Goal: Communication & Community: Connect with others

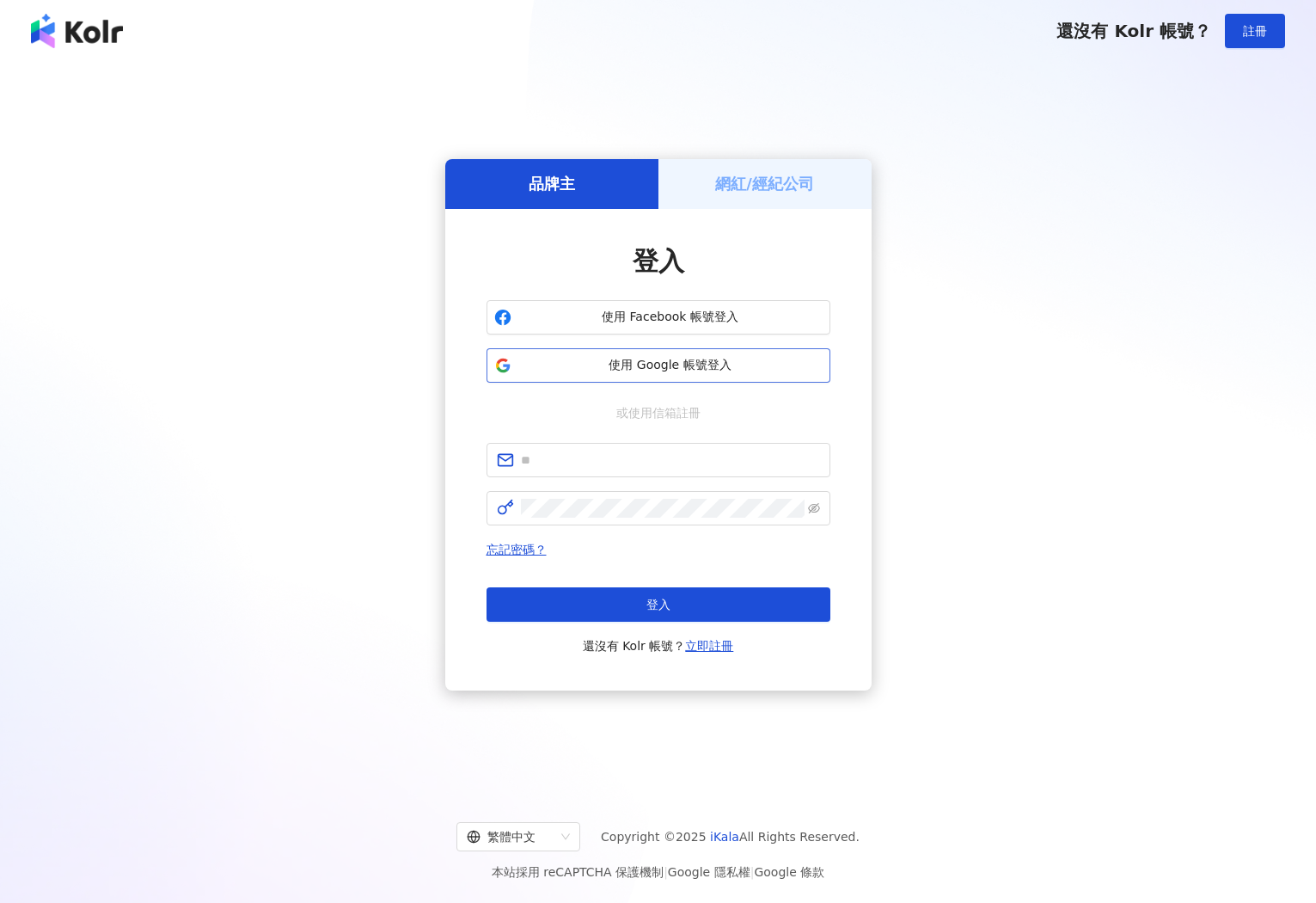
click at [604, 360] on span "使用 Google 帳號登入" at bounding box center [670, 365] width 304 height 17
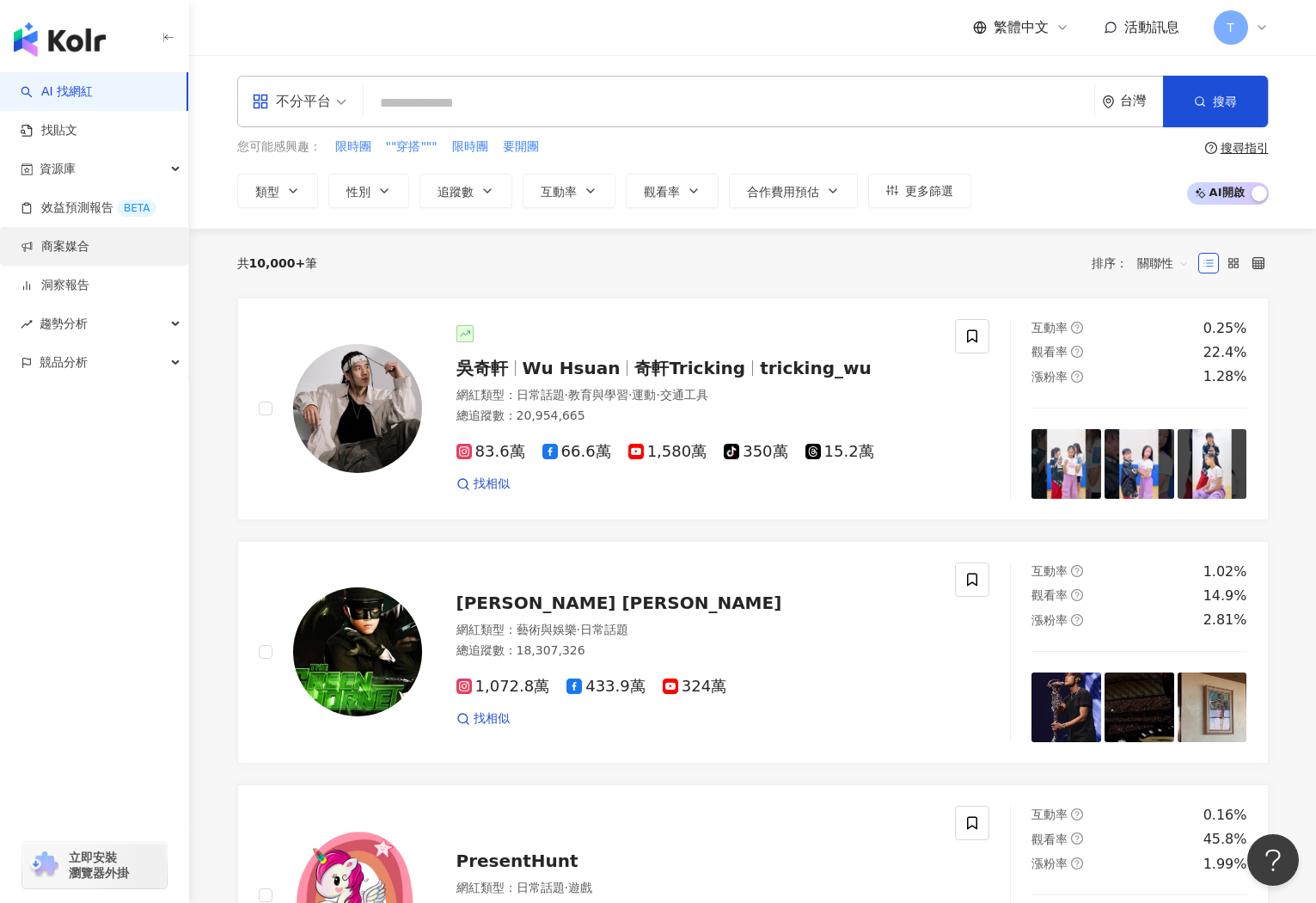
click at [78, 244] on link "商案媒合" at bounding box center [55, 246] width 68 height 17
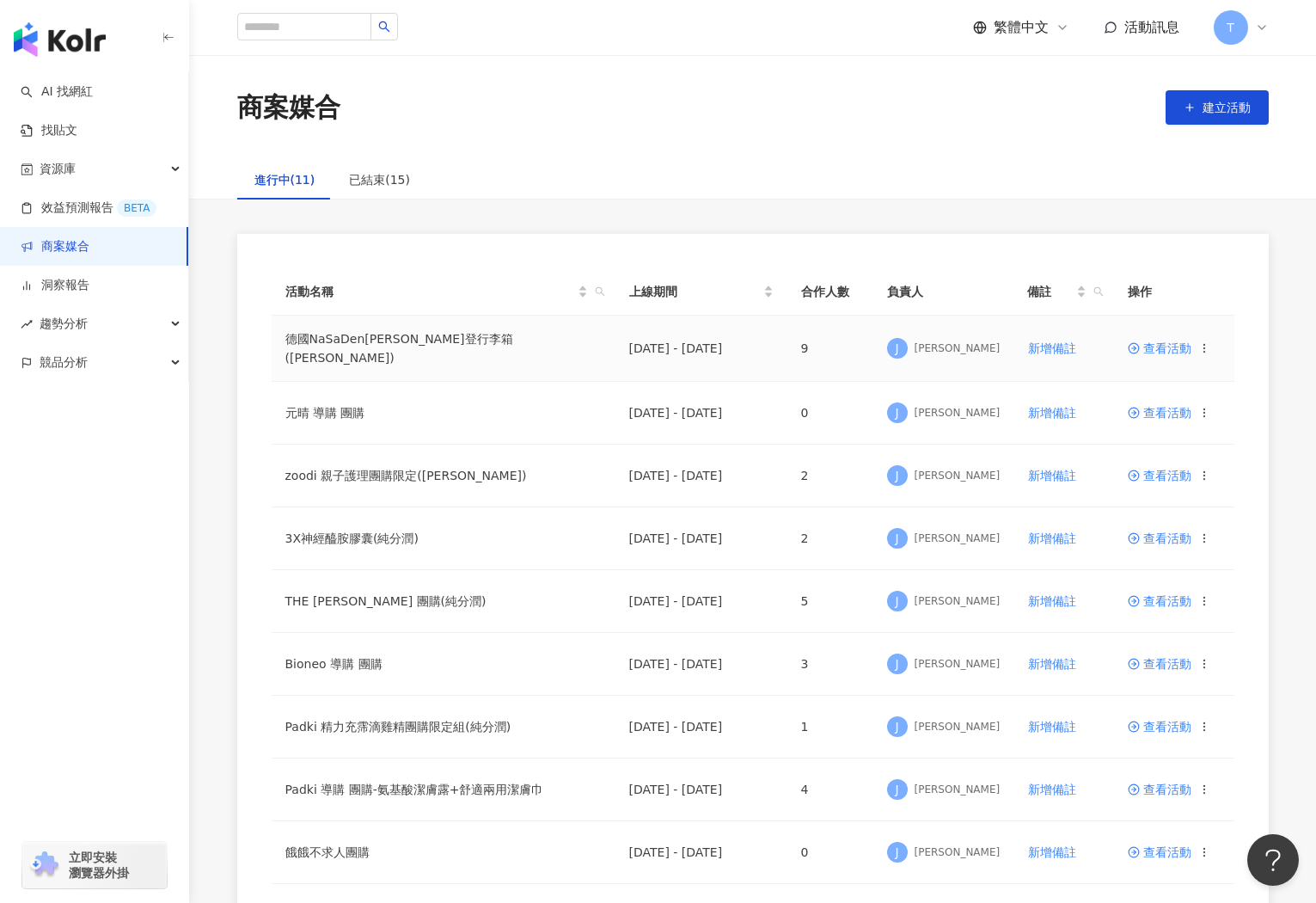
click at [1142, 345] on span "查看活動" at bounding box center [1159, 347] width 64 height 12
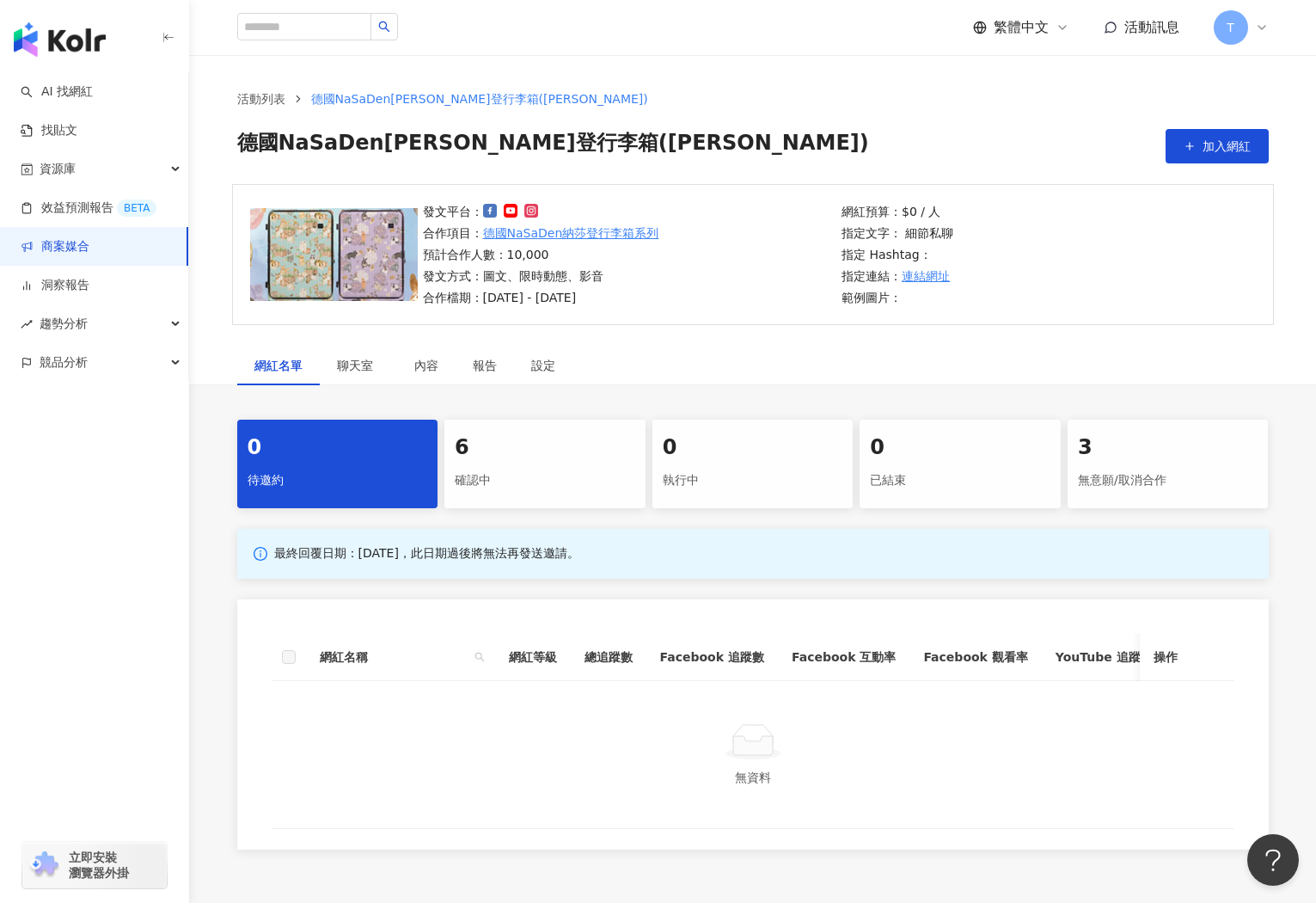
click at [554, 458] on div "6" at bounding box center [545, 448] width 181 height 30
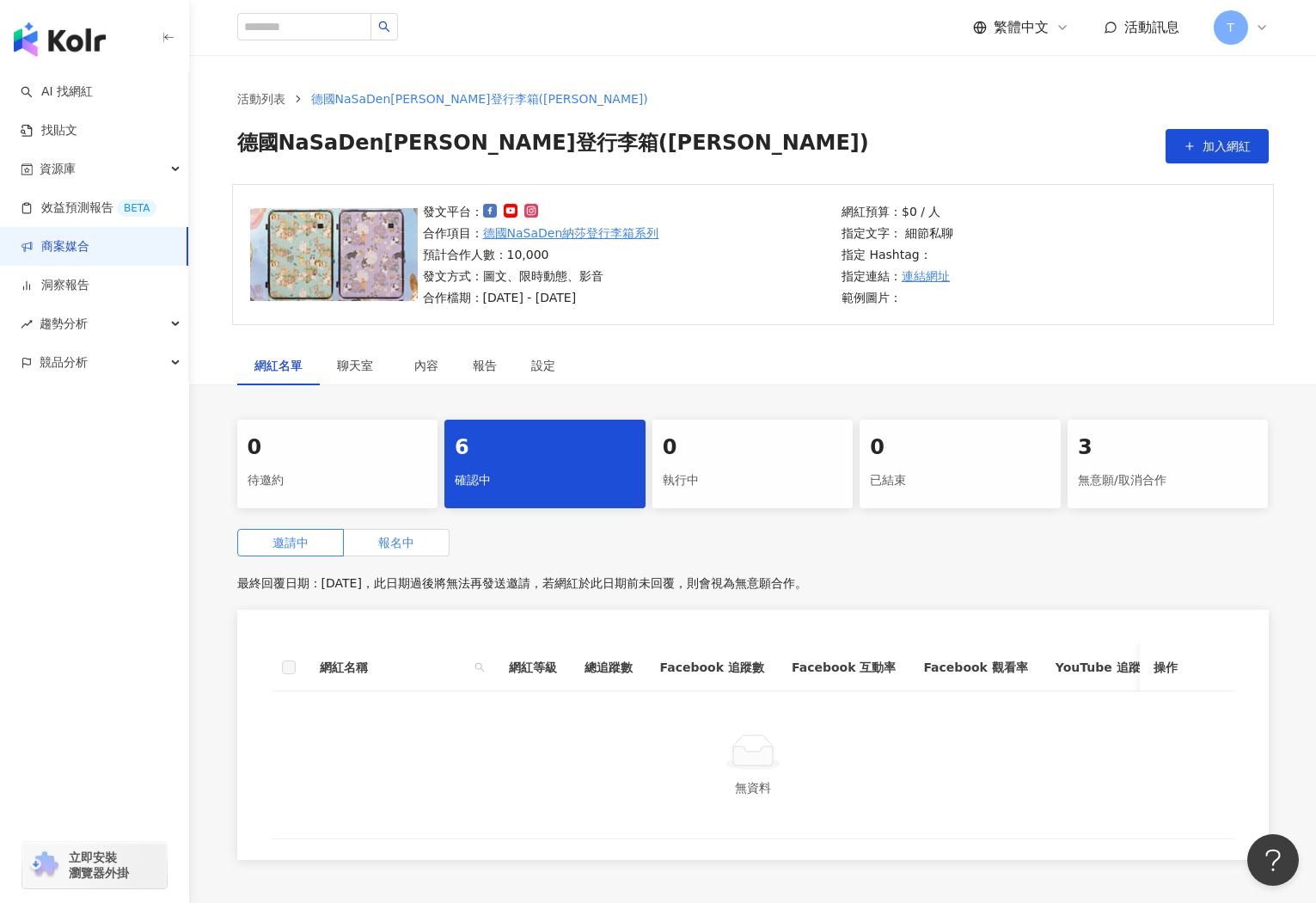
click at [390, 539] on span "報名中" at bounding box center [397, 542] width 36 height 13
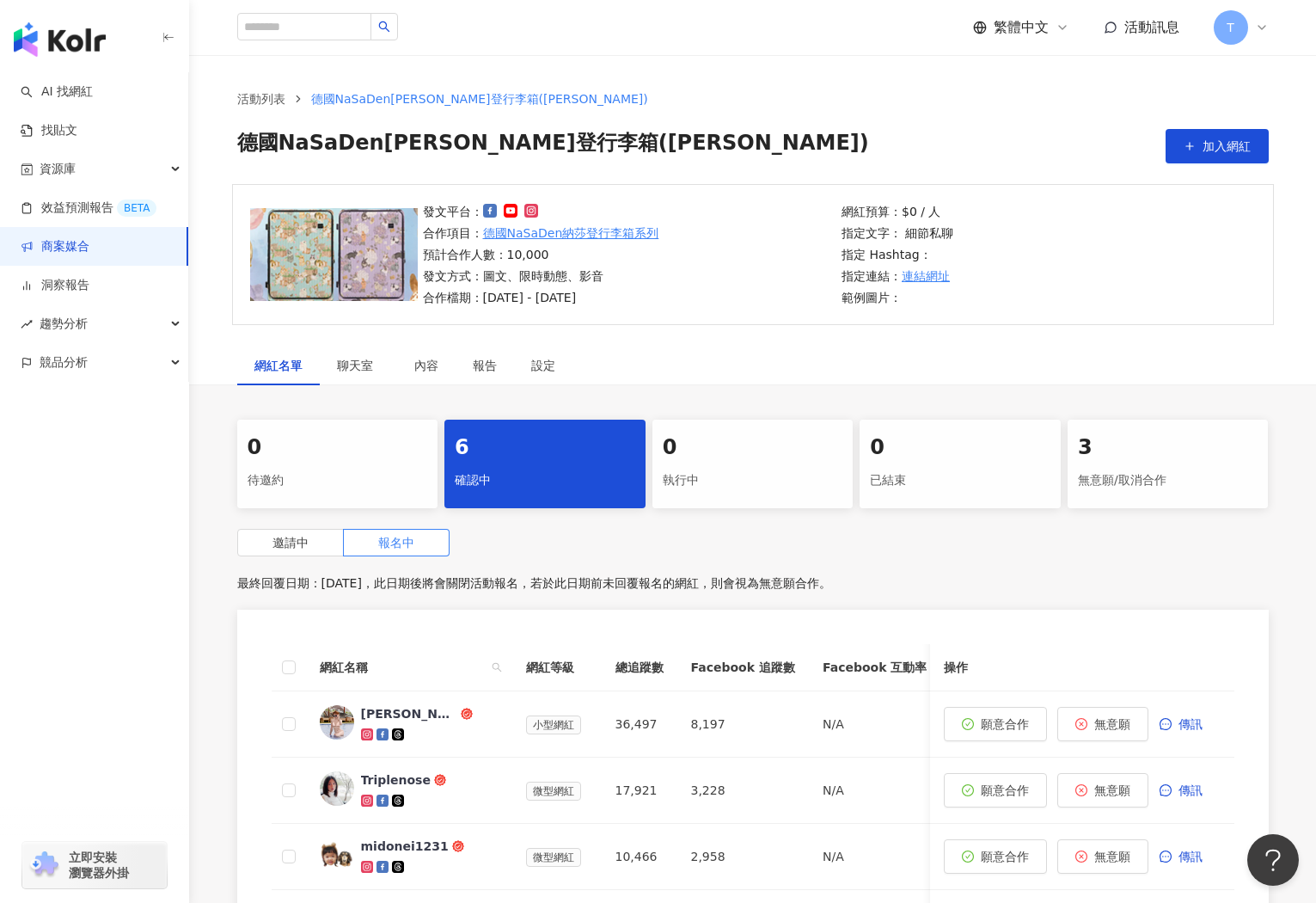
scroll to position [462, 0]
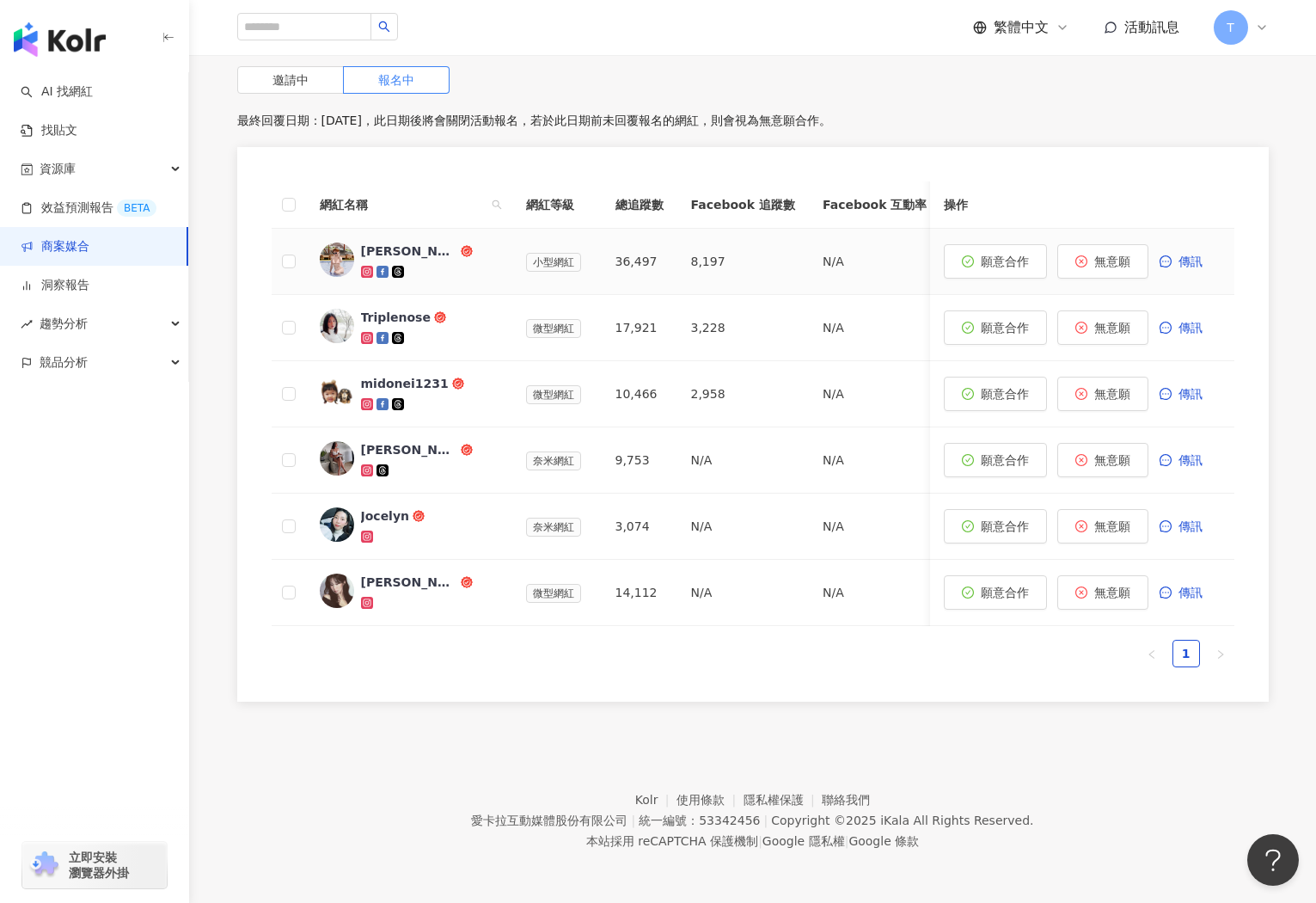
click at [407, 250] on div "Ling's Travelmap" at bounding box center [408, 251] width 96 height 17
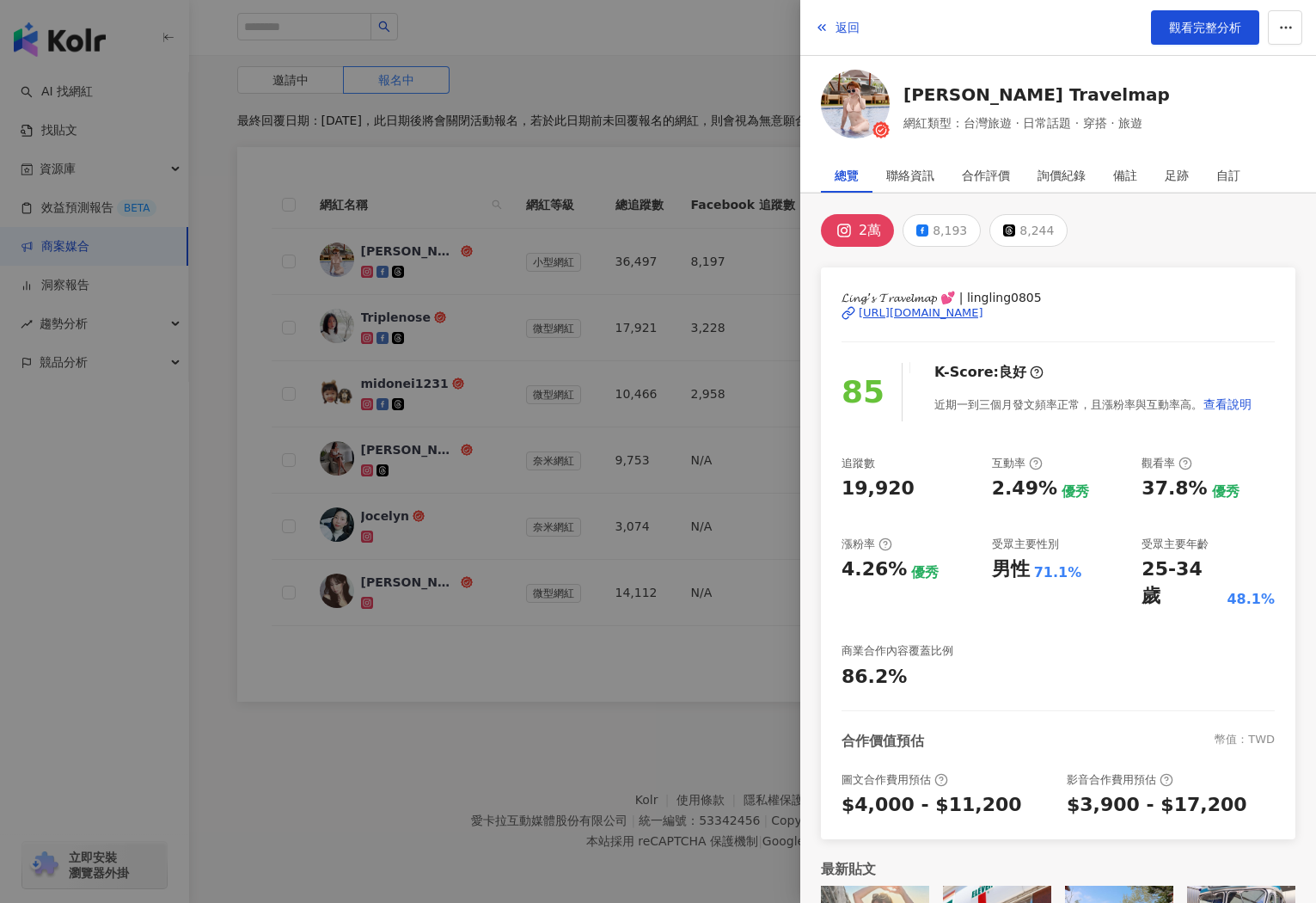
click at [839, 82] on img at bounding box center [855, 103] width 68 height 68
click at [470, 267] on div at bounding box center [658, 452] width 1316 height 903
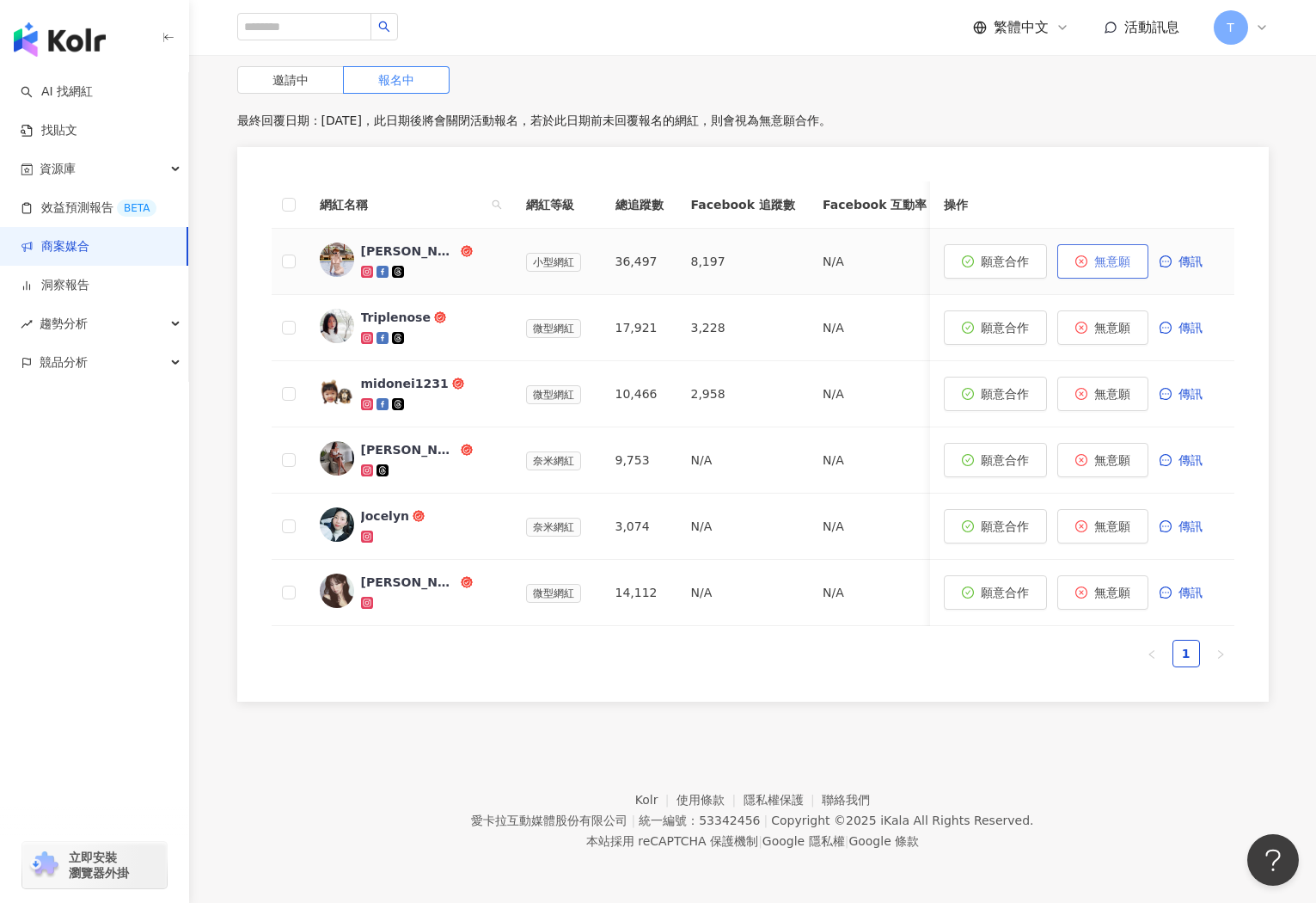
click at [1126, 269] on button "無意願" at bounding box center [1103, 261] width 91 height 34
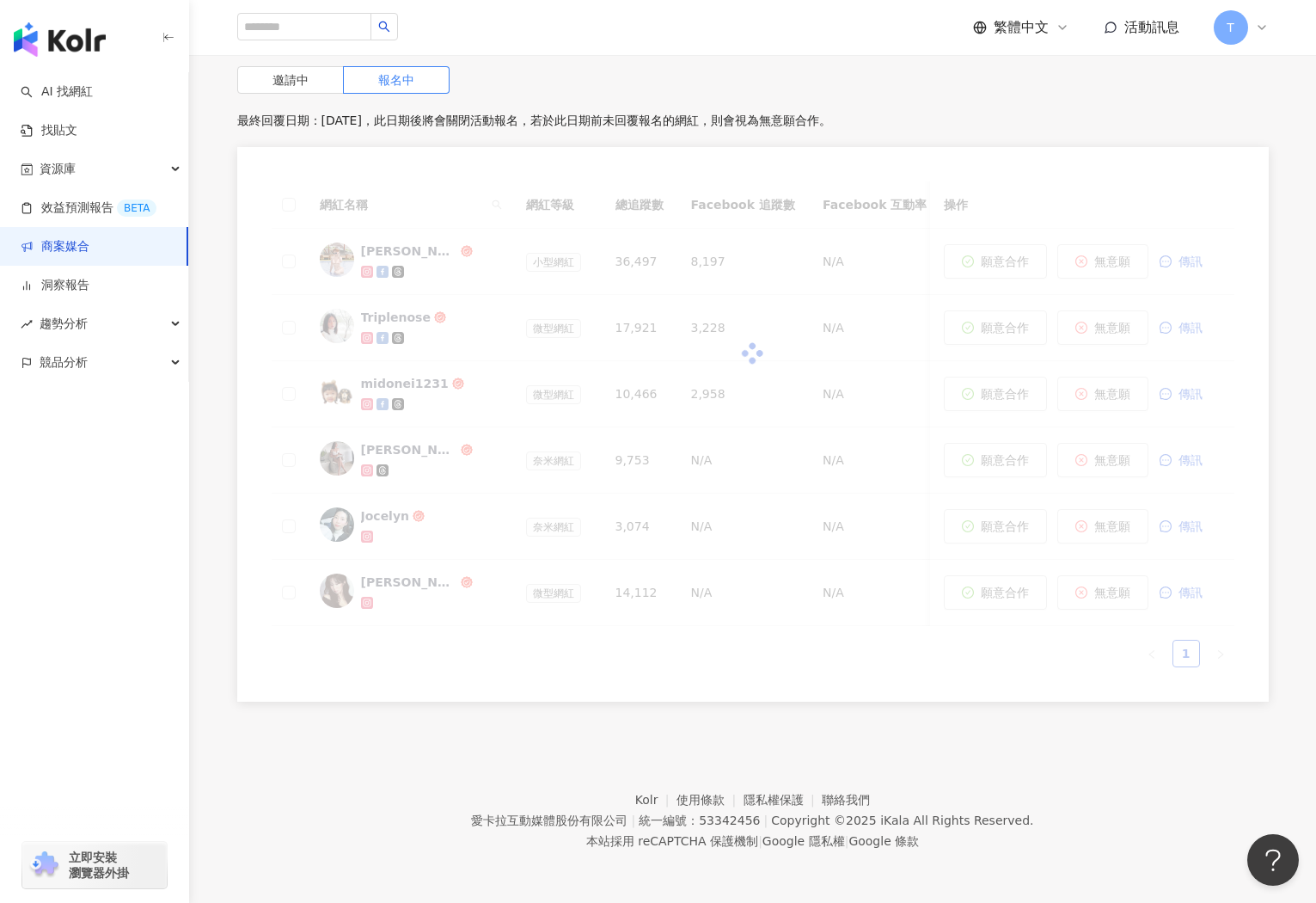
scroll to position [397, 0]
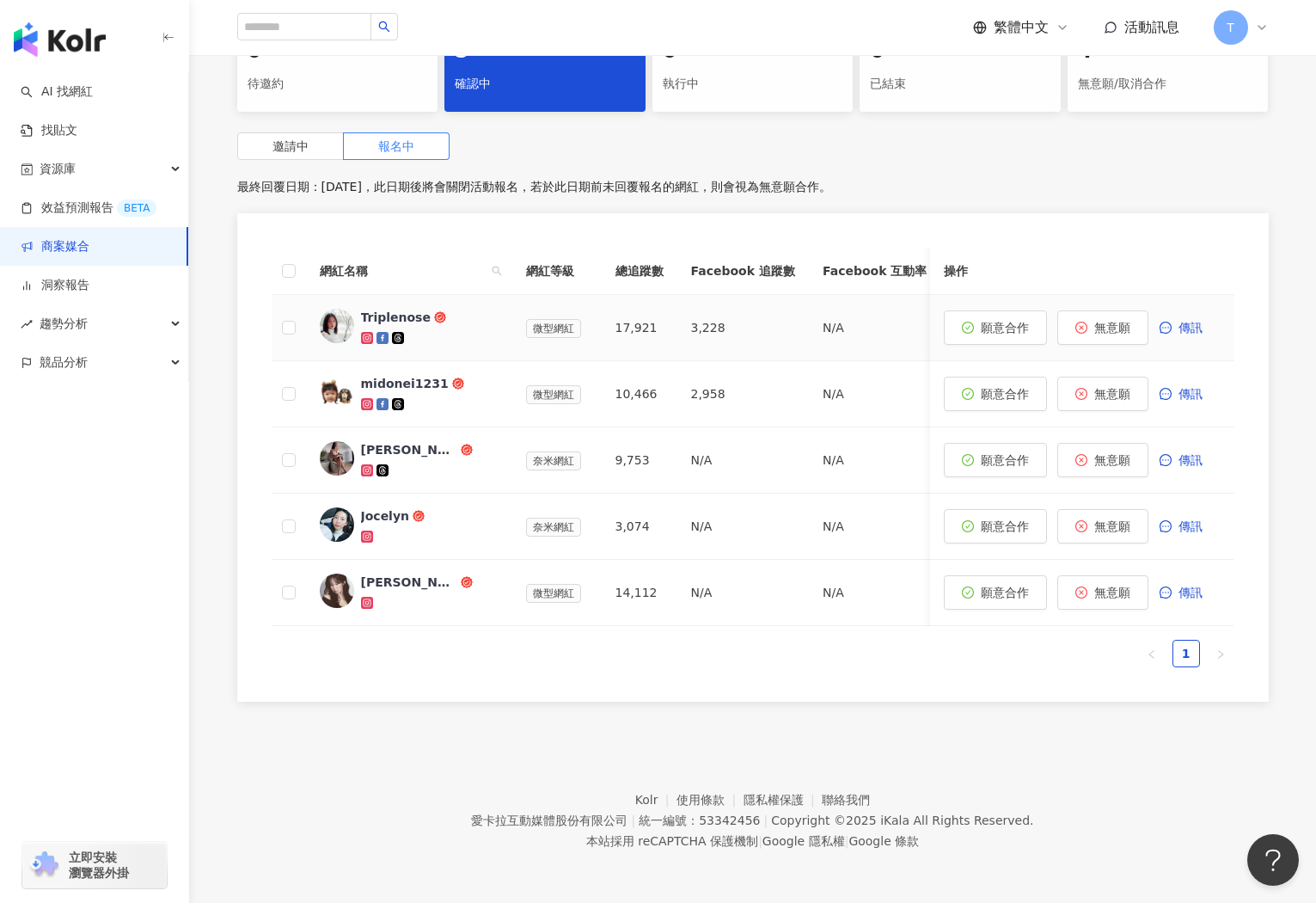
click at [389, 316] on div "Triplenose" at bounding box center [395, 317] width 69 height 17
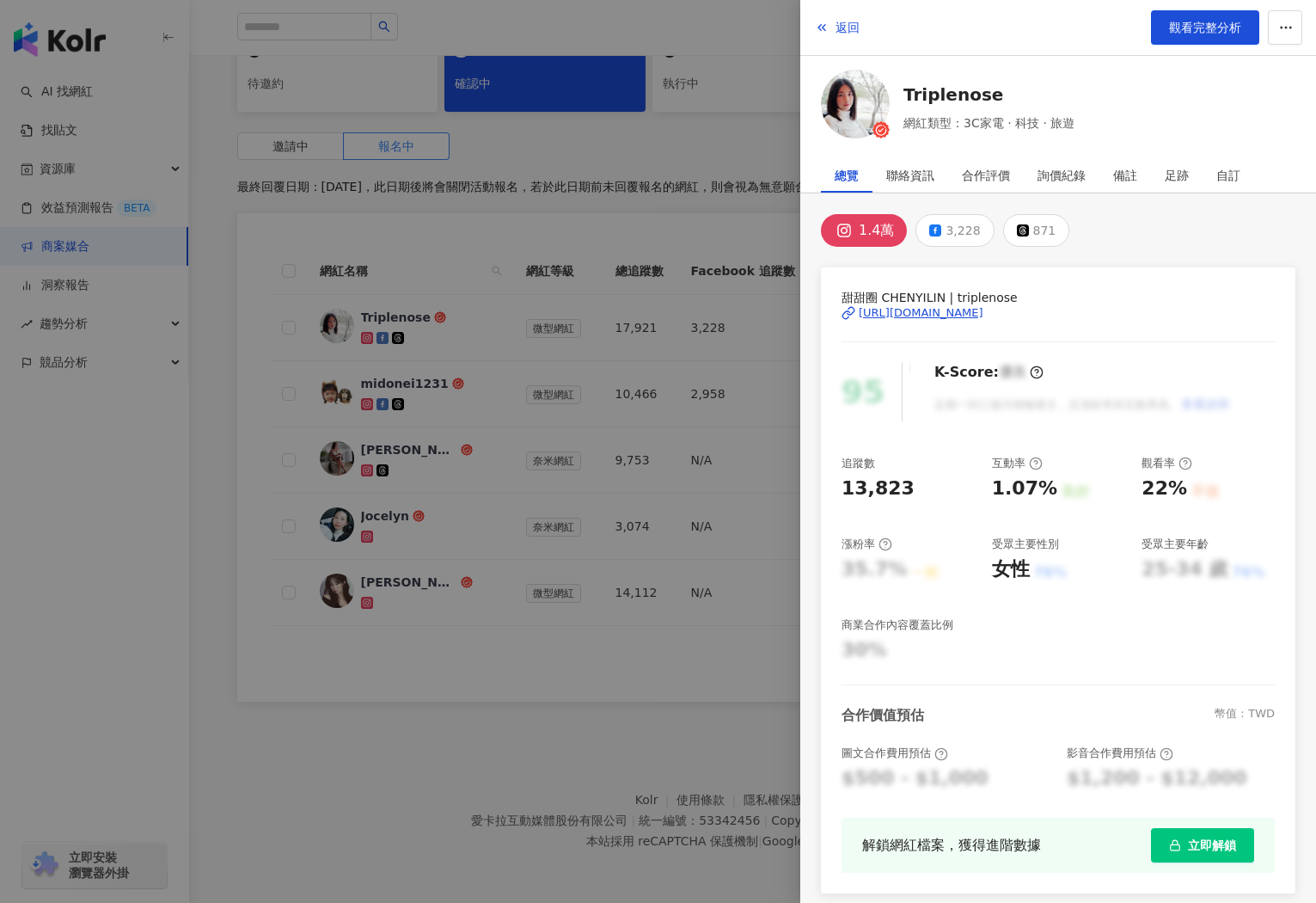
click at [853, 105] on img at bounding box center [855, 103] width 68 height 68
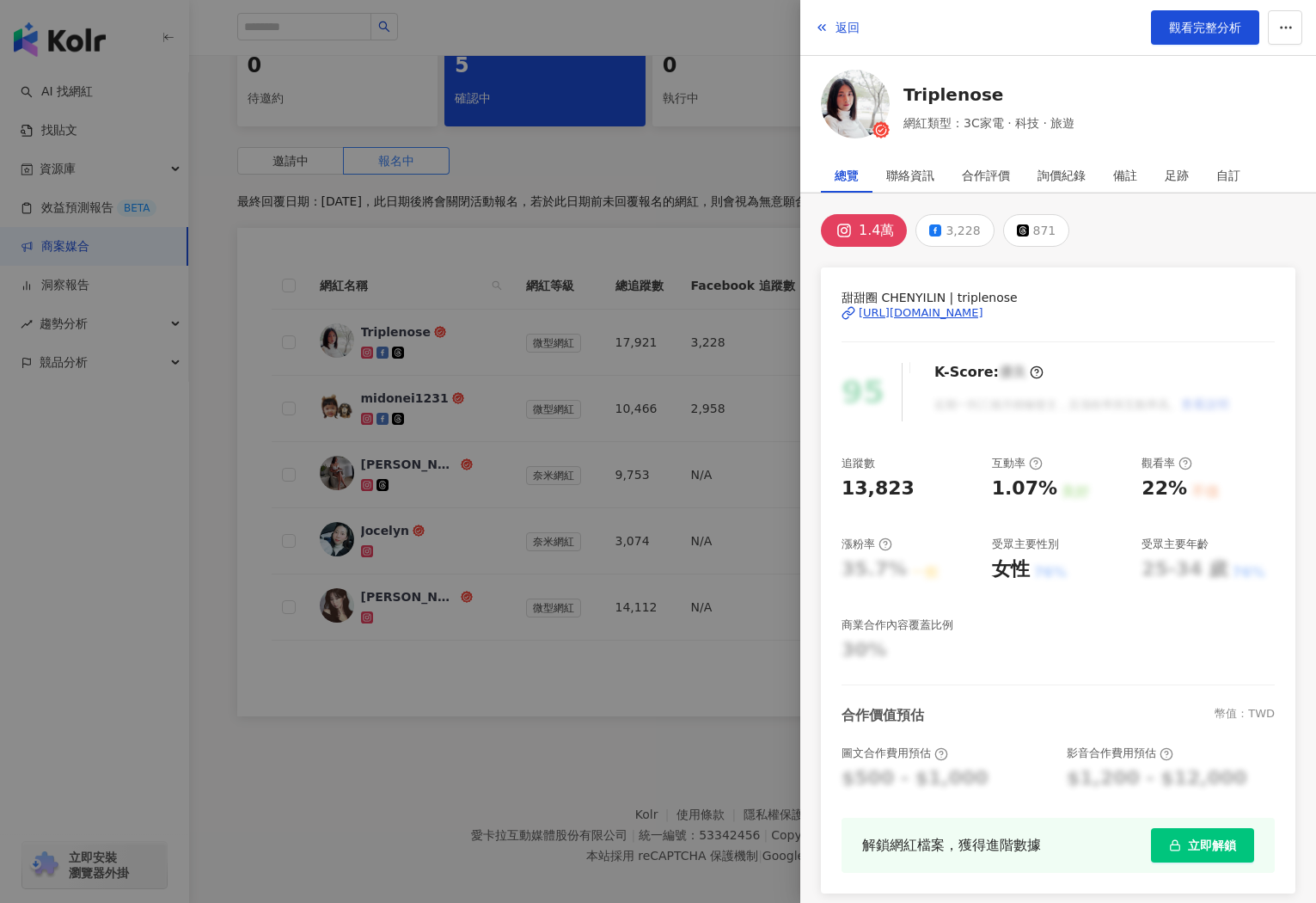
click at [654, 274] on div at bounding box center [658, 452] width 1316 height 903
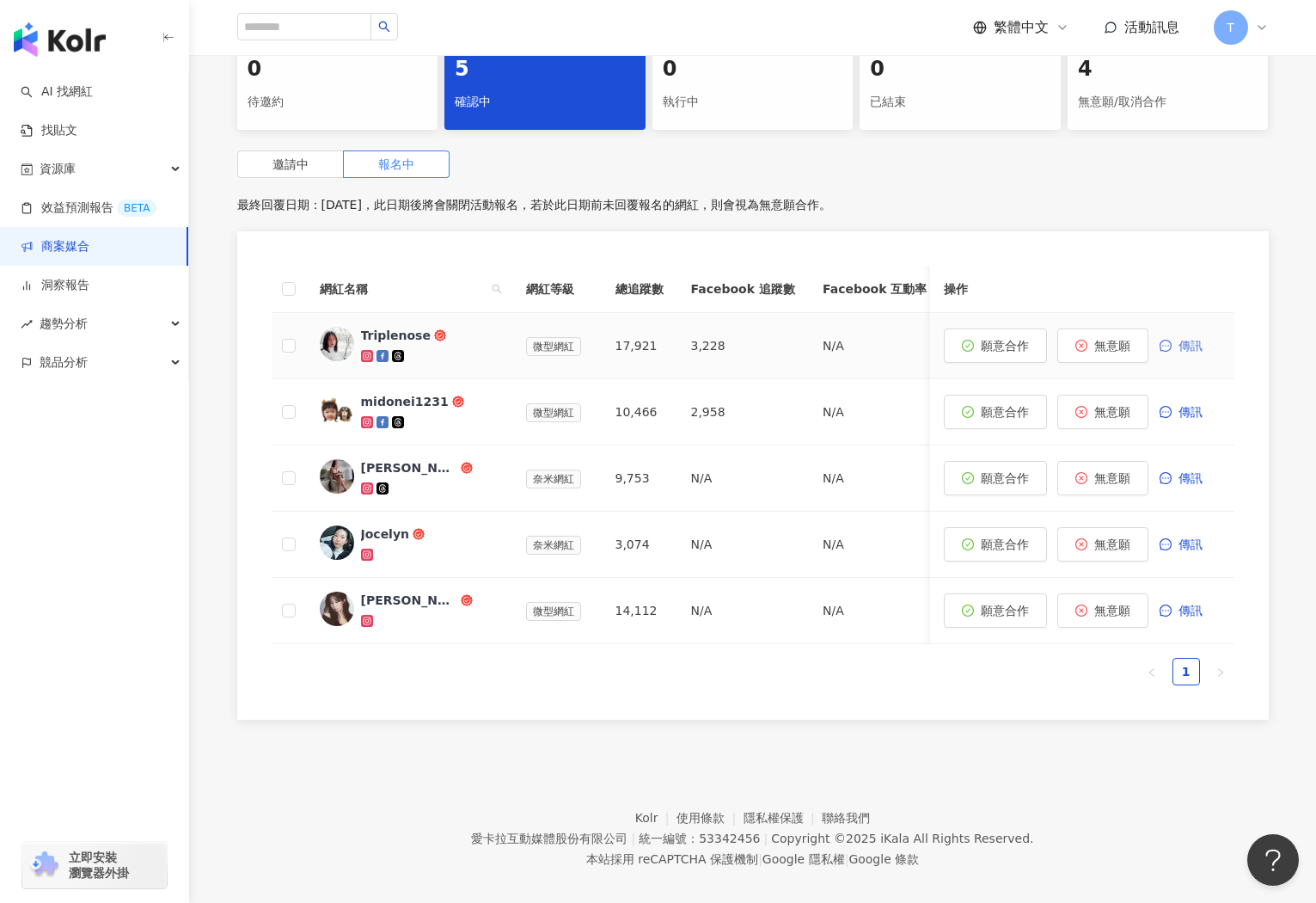
click at [1185, 344] on span "傳訊" at bounding box center [1191, 345] width 24 height 13
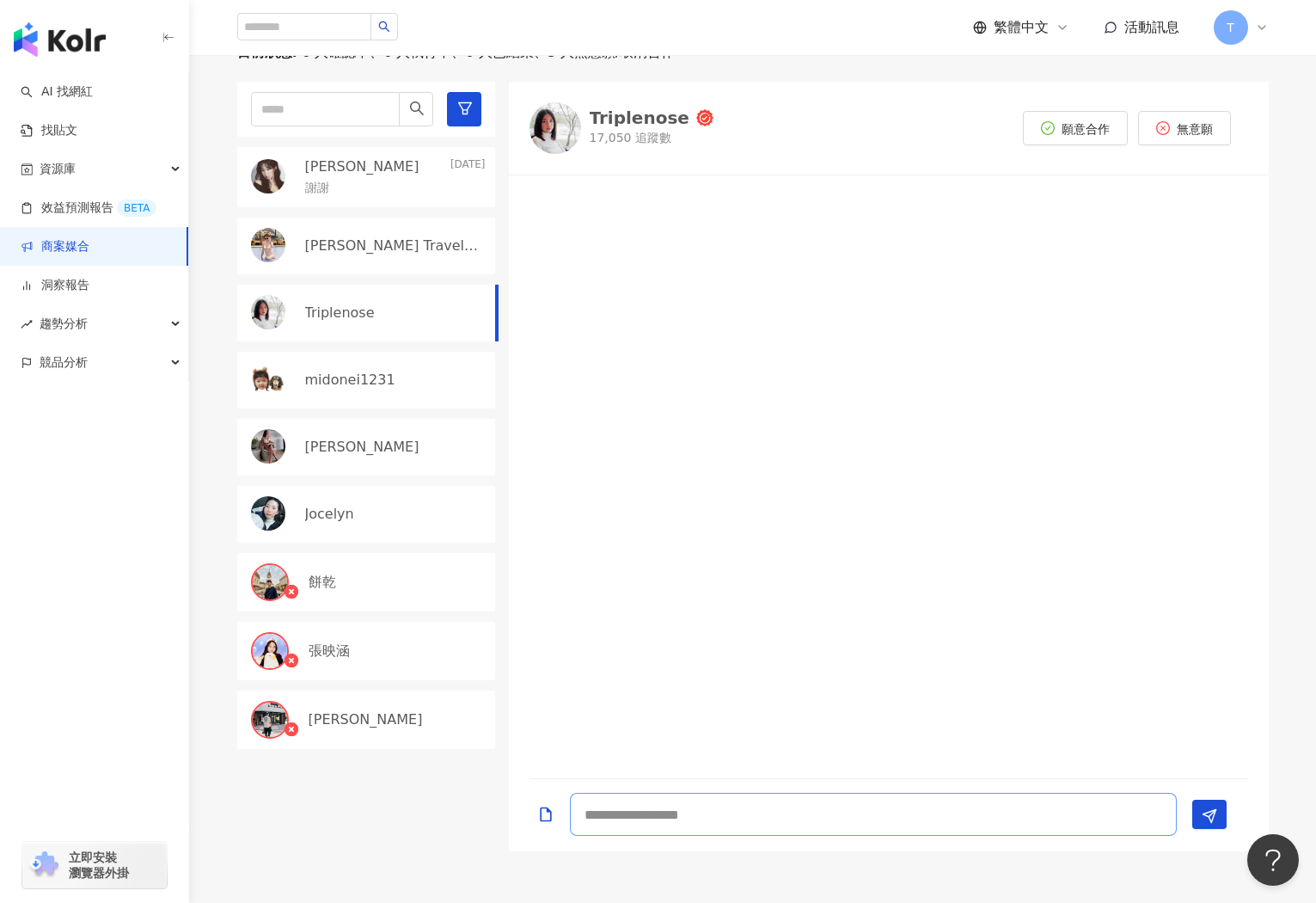
click at [709, 809] on textarea at bounding box center [873, 814] width 607 height 43
type textarea "**********"
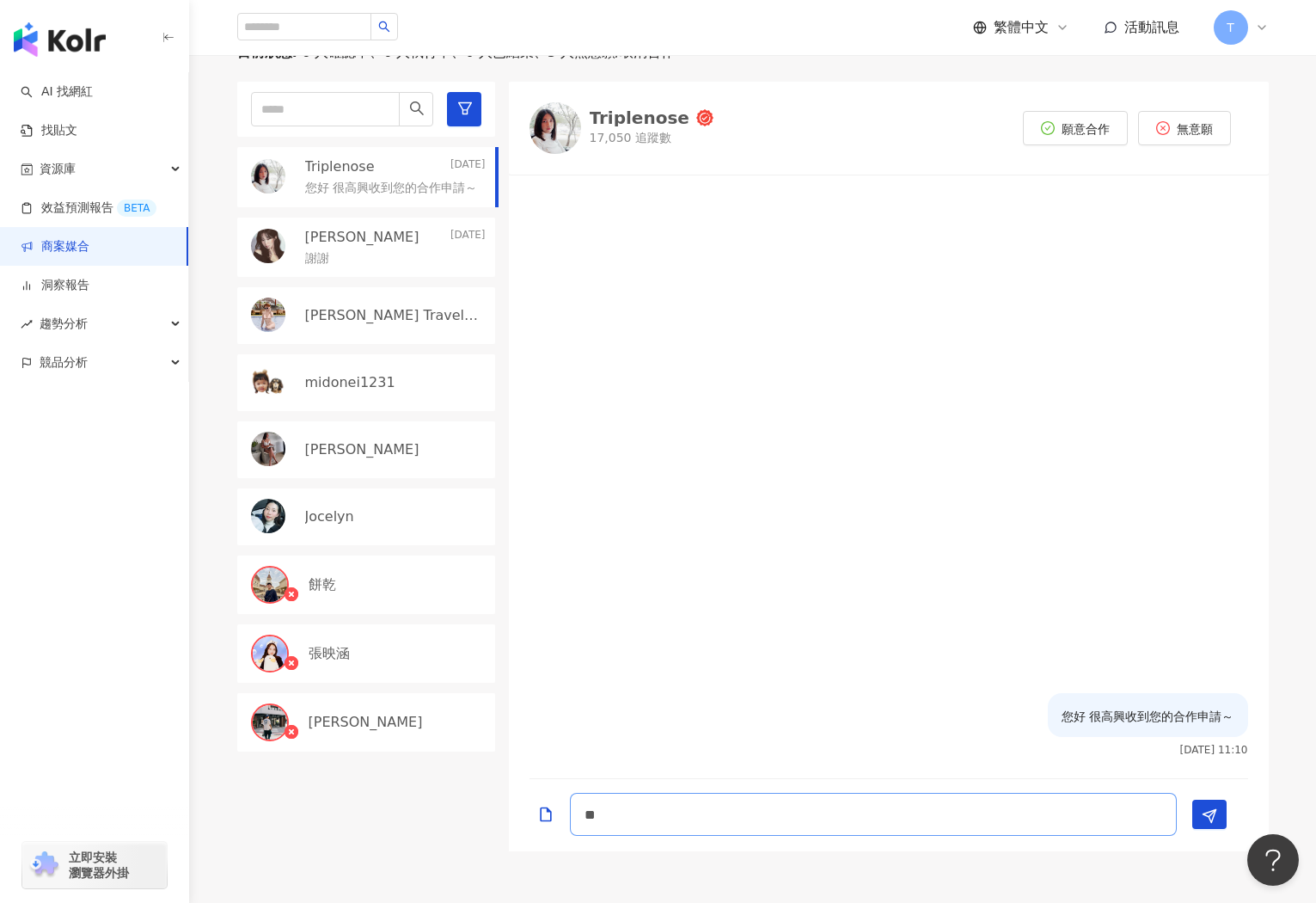
type textarea "*"
type textarea "**********"
click at [1213, 818] on polygon "Send" at bounding box center [1209, 816] width 13 height 13
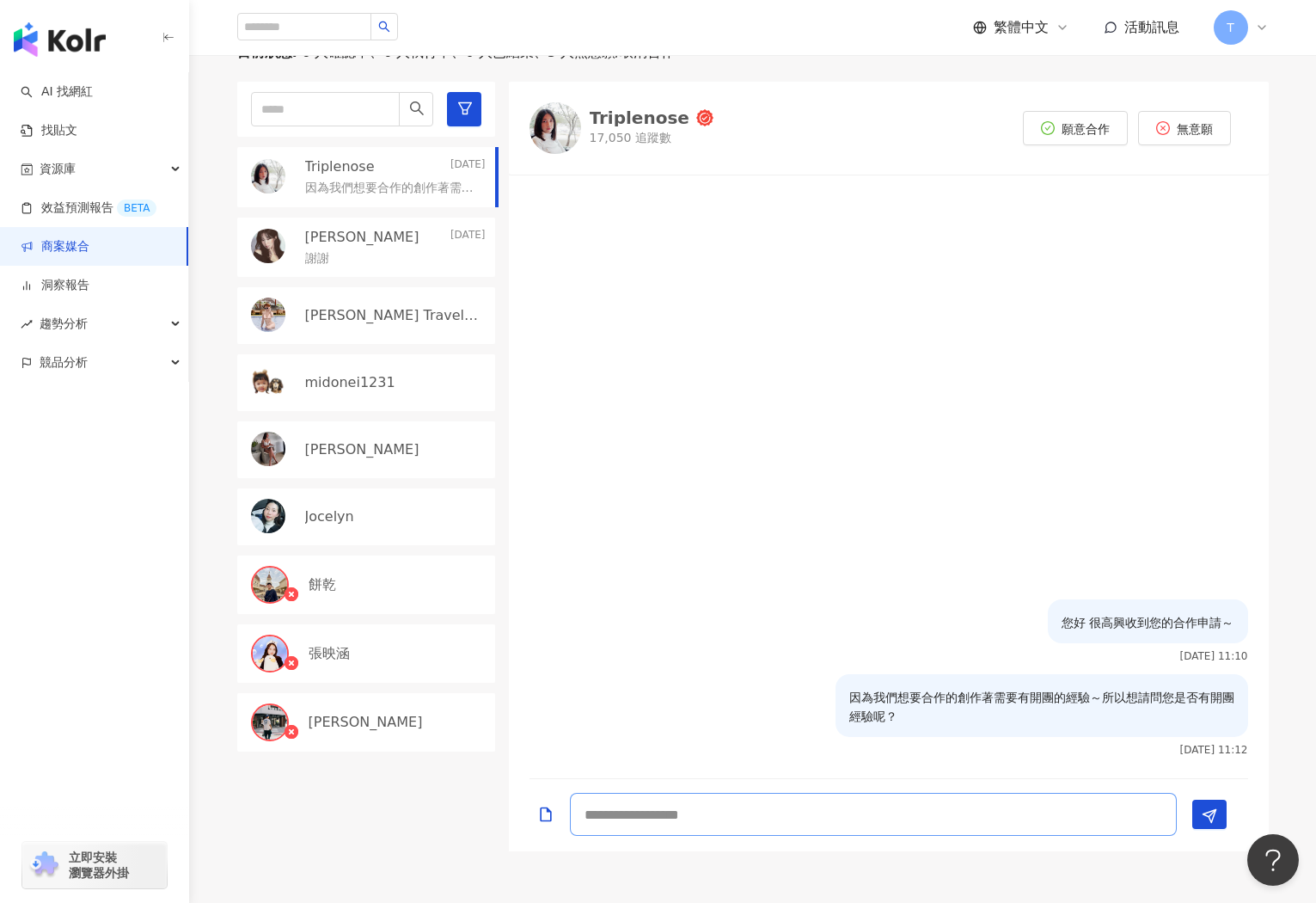
click at [977, 818] on textarea at bounding box center [873, 814] width 607 height 43
type textarea "***"
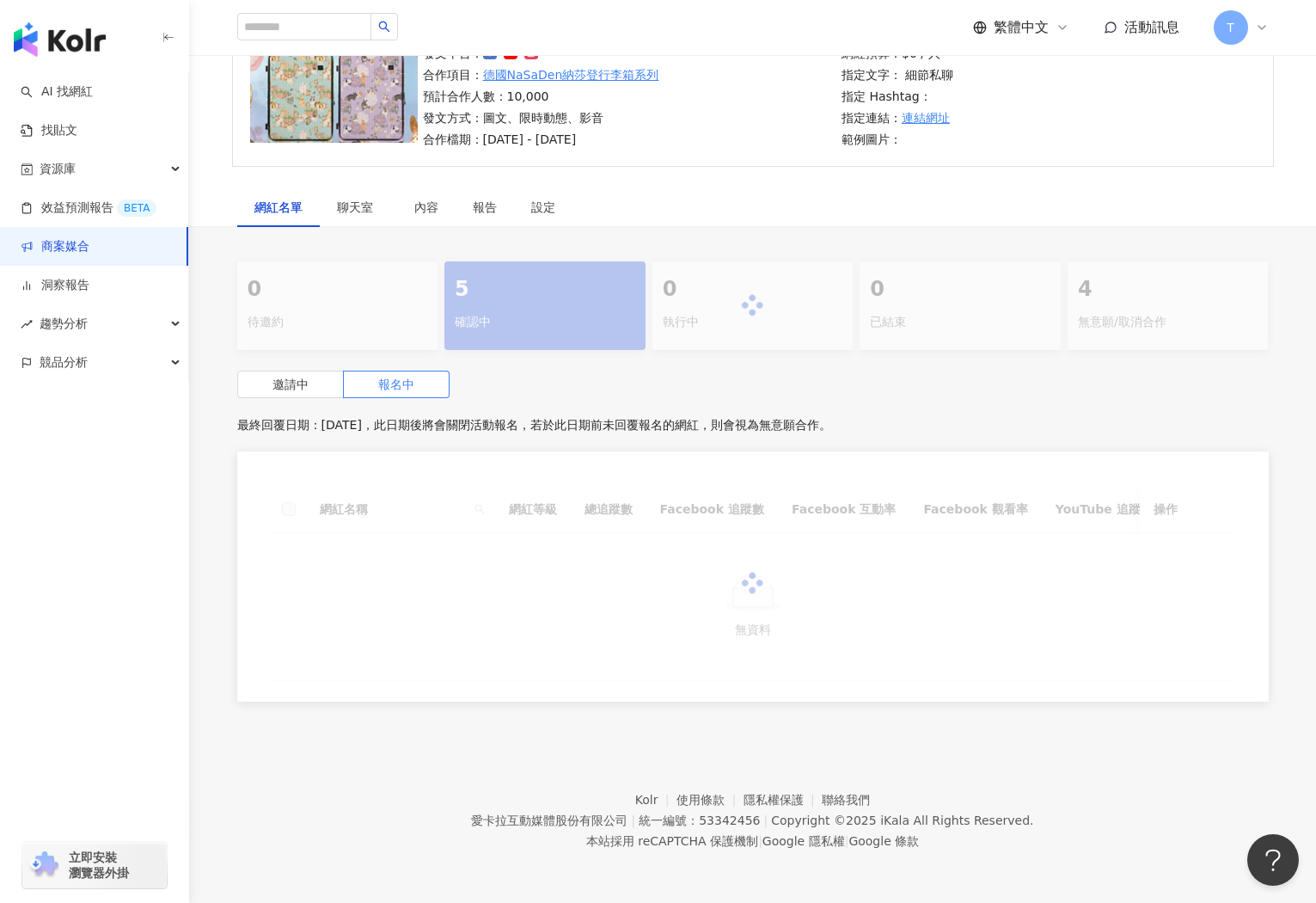
scroll to position [158, 0]
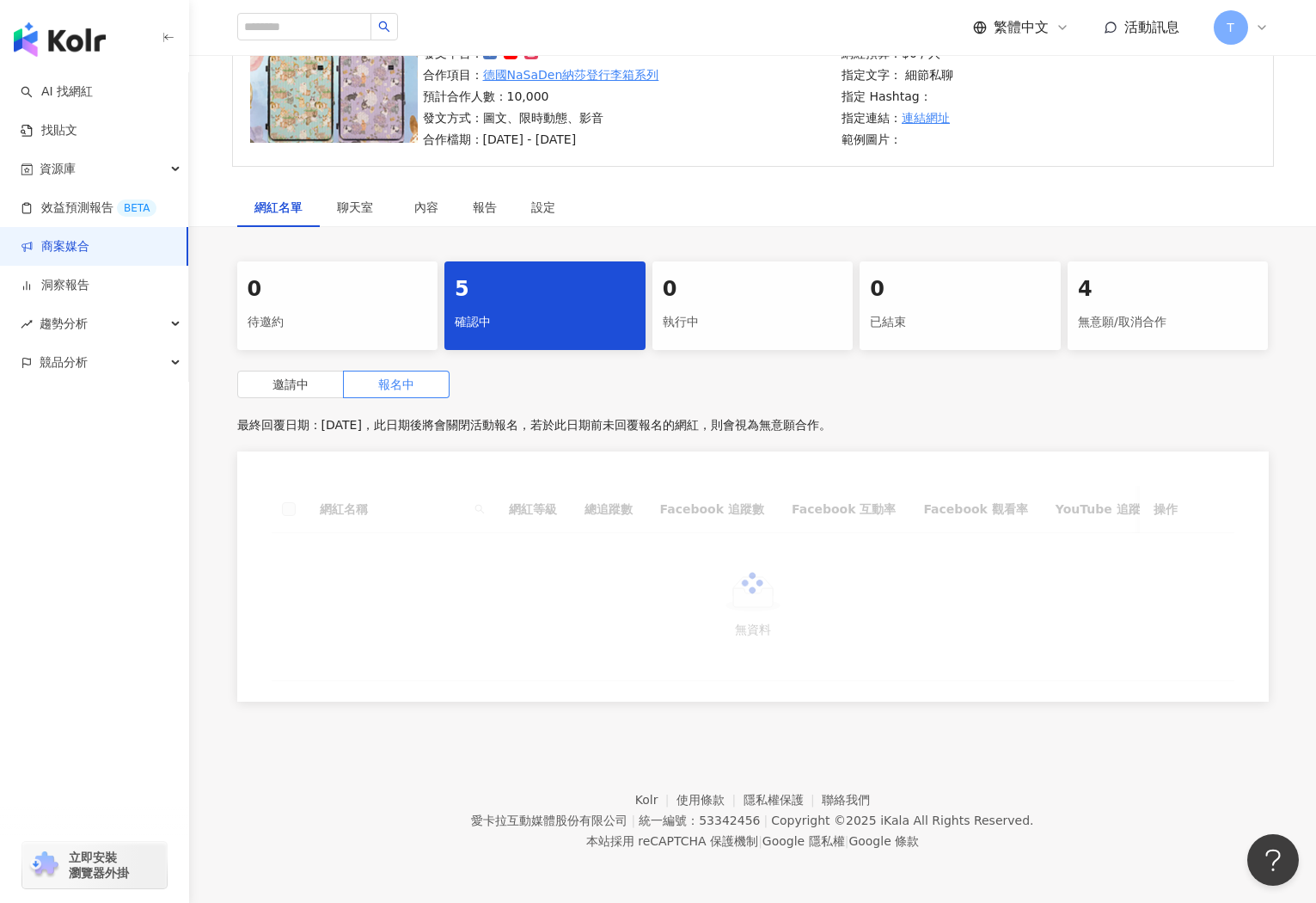
click at [575, 298] on div "5" at bounding box center [545, 290] width 181 height 30
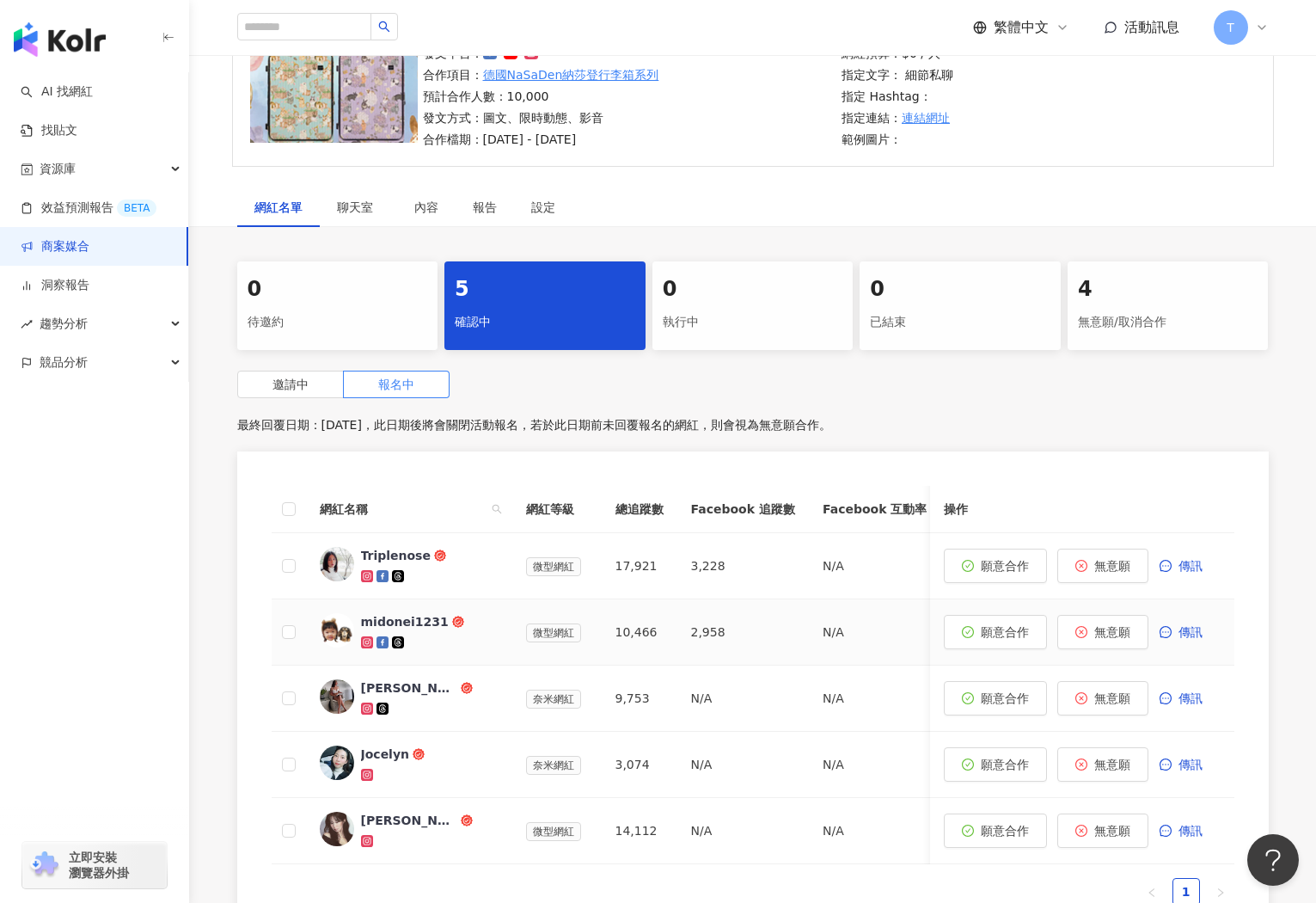
click at [412, 622] on div "midonei1231" at bounding box center [405, 621] width 88 height 17
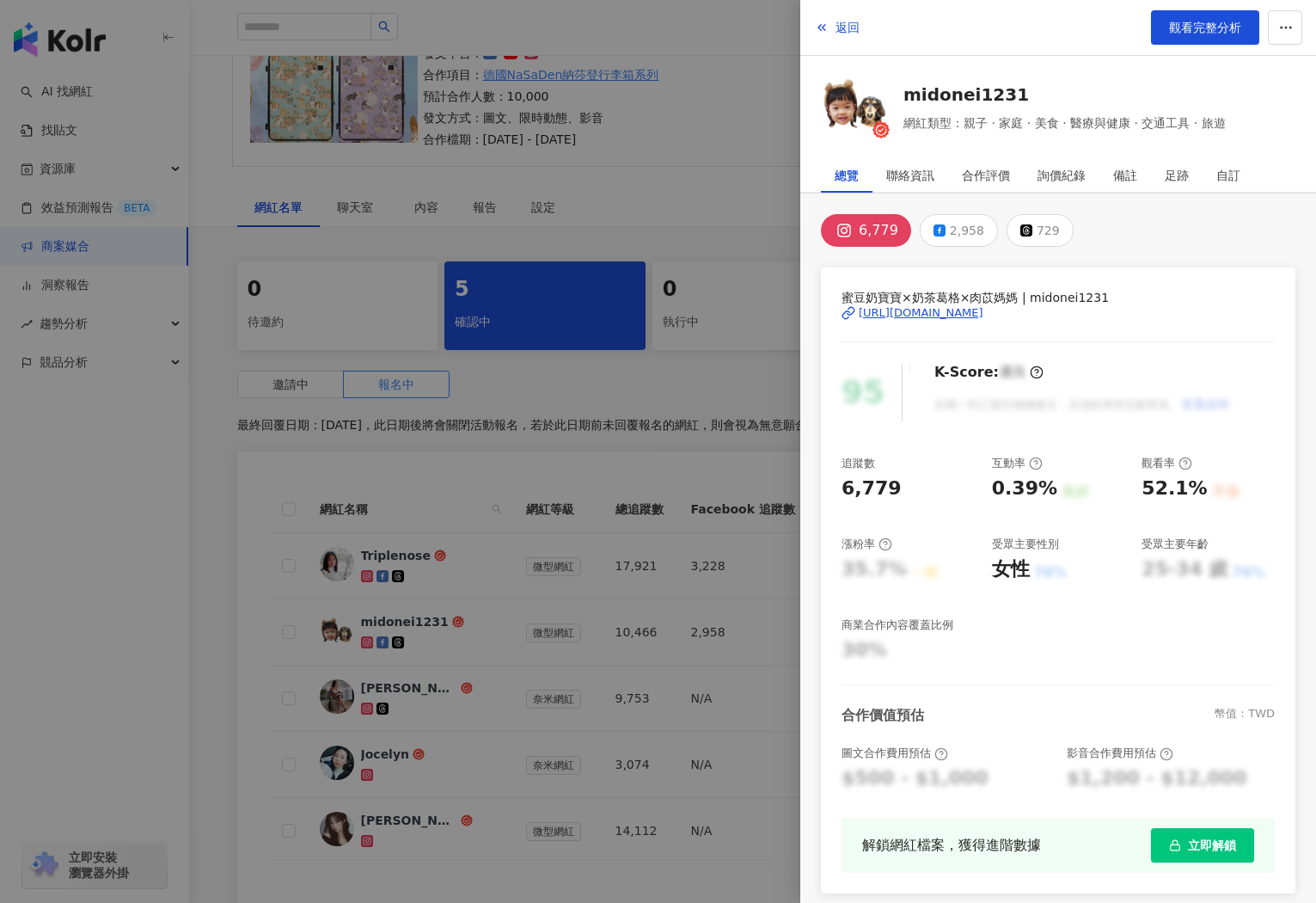
click at [973, 316] on div "https://www.instagram.com/midonei1231/" at bounding box center [921, 312] width 125 height 15
click at [861, 107] on img at bounding box center [855, 103] width 68 height 68
click at [824, 31] on icon "button" at bounding box center [821, 27] width 13 height 13
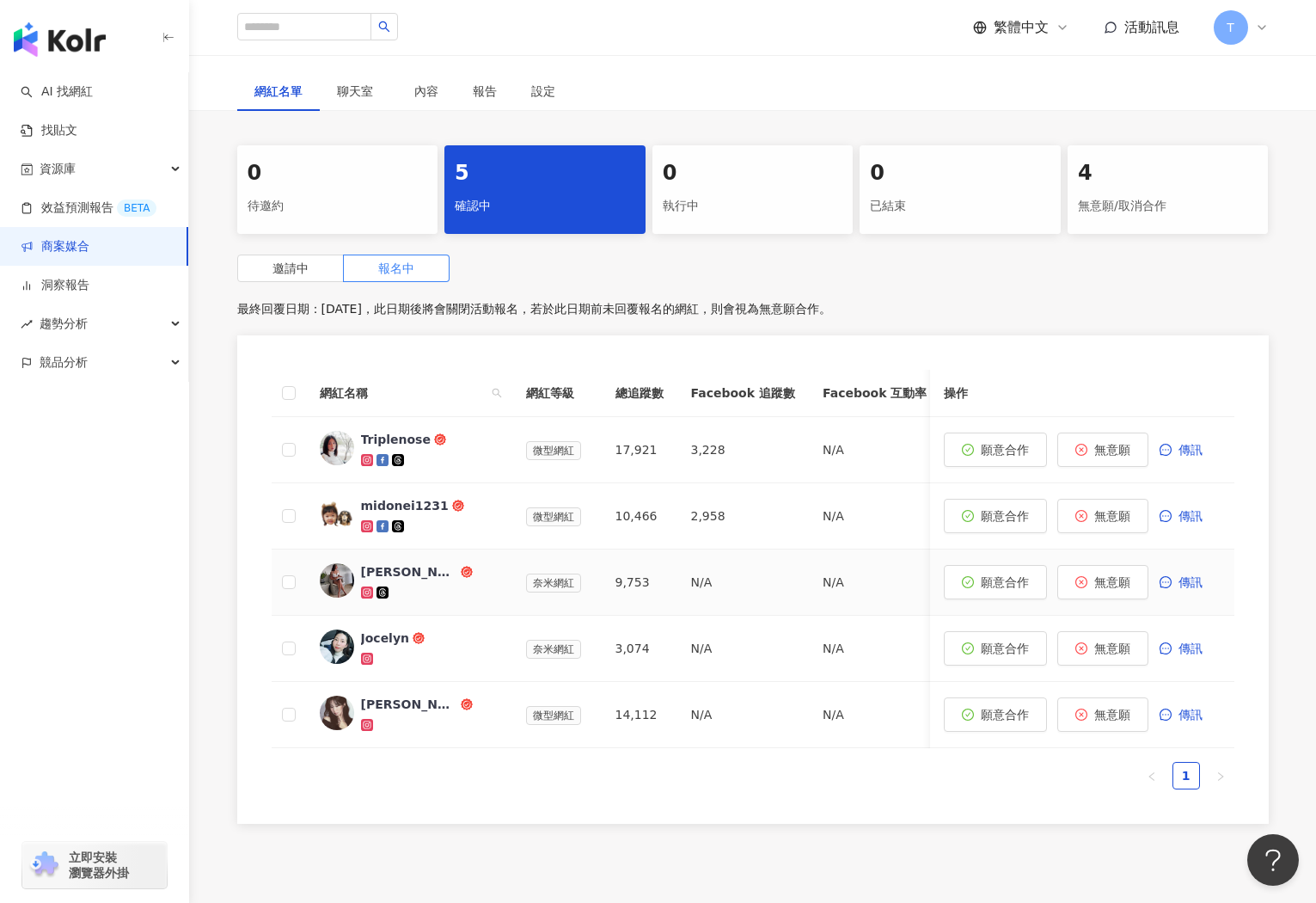
scroll to position [277, 0]
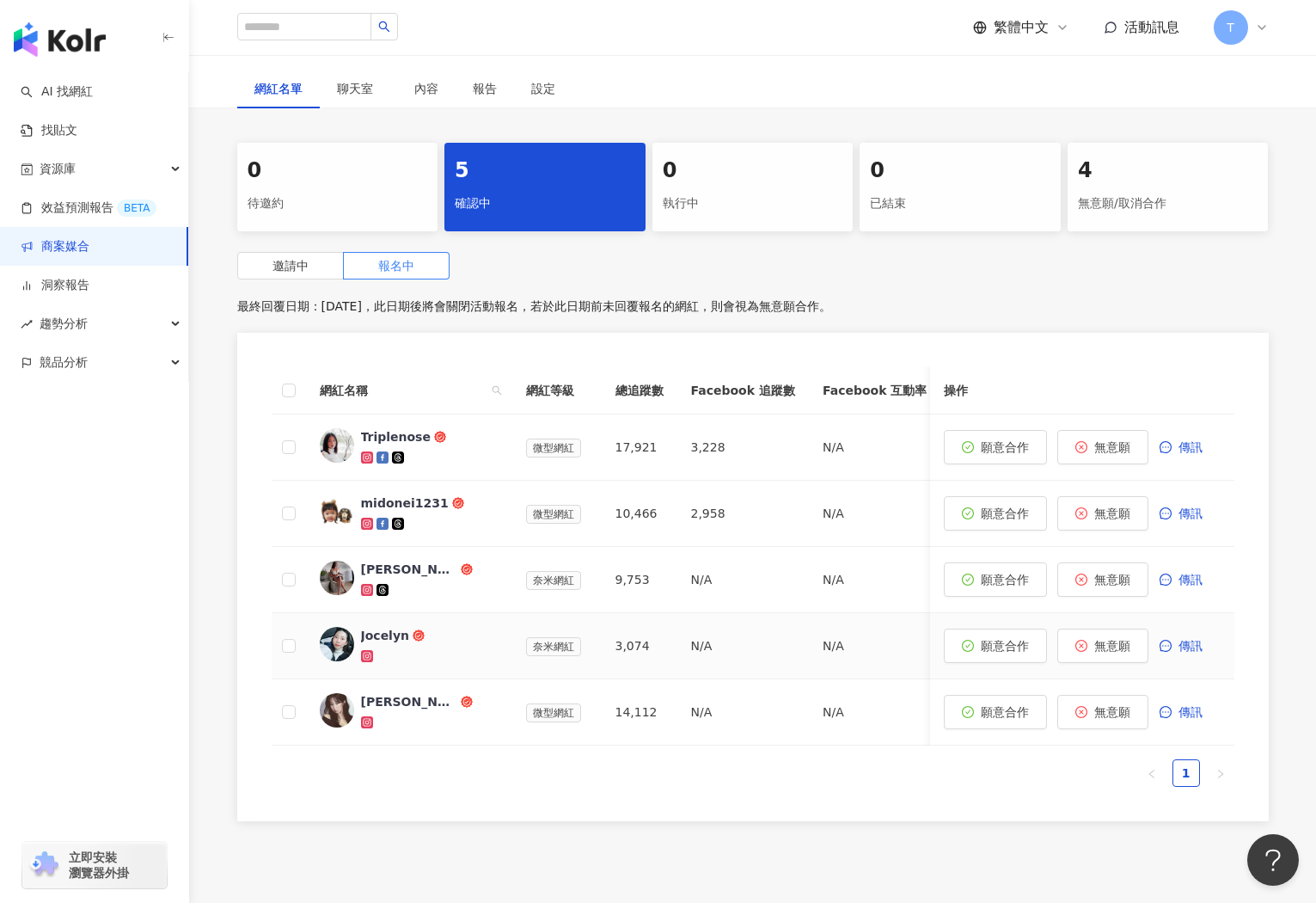
click at [387, 636] on div "Jocelyn" at bounding box center [385, 635] width 49 height 17
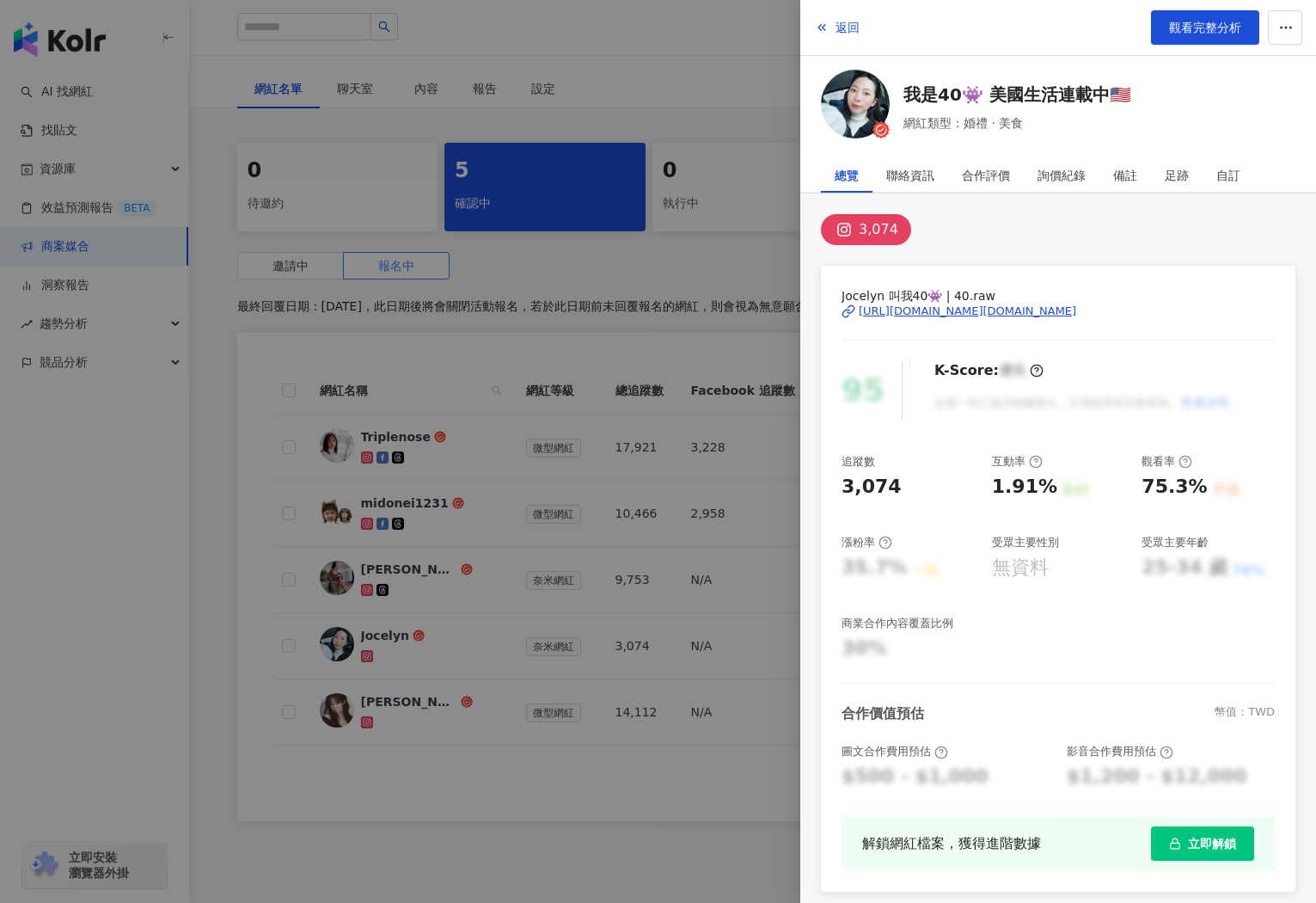
click at [863, 126] on img at bounding box center [855, 103] width 68 height 68
drag, startPoint x: 547, startPoint y: 472, endPoint x: 487, endPoint y: 536, distance: 87.7
click at [547, 473] on div at bounding box center [658, 452] width 1316 height 903
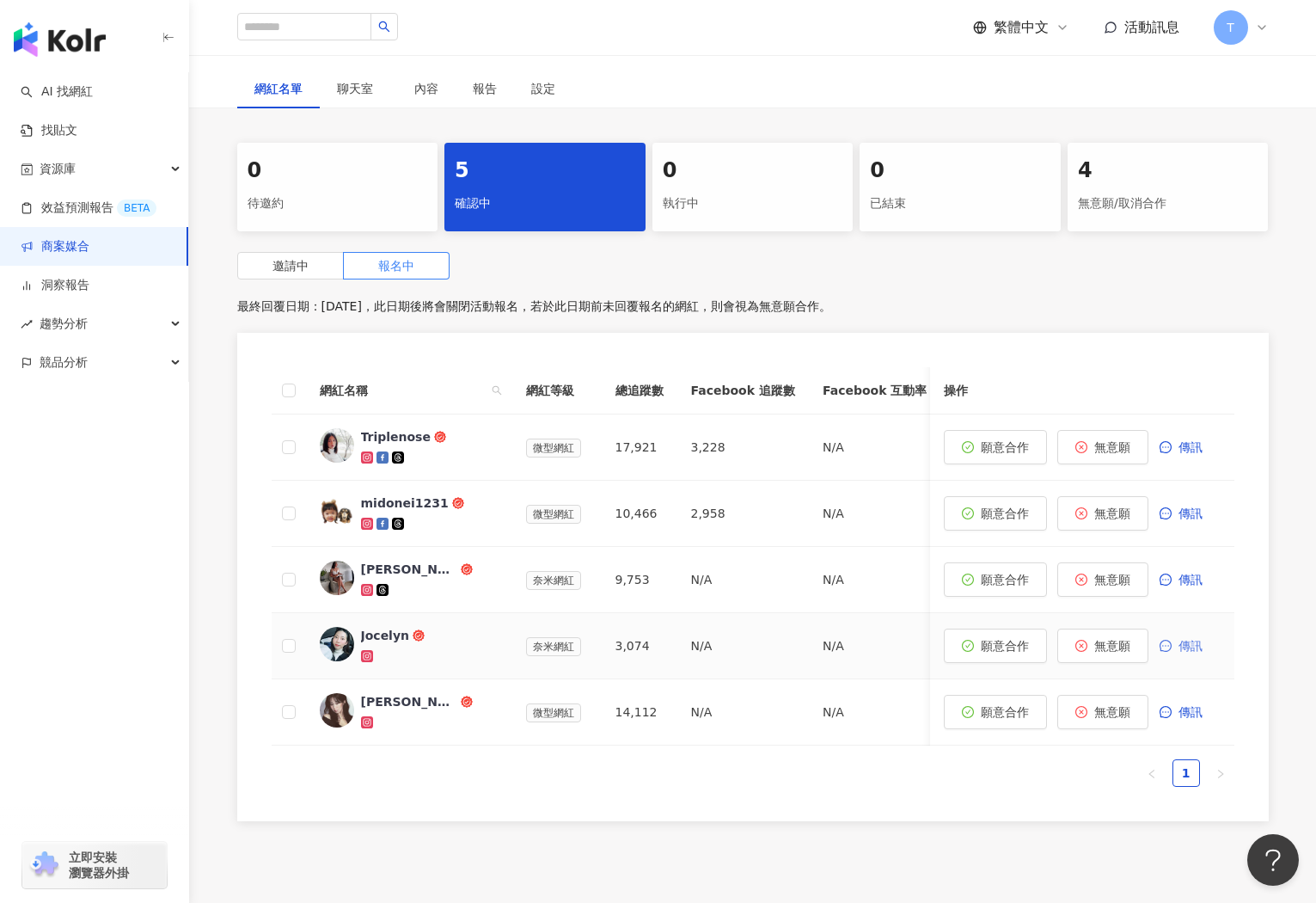
click at [1196, 645] on span "傳訊" at bounding box center [1191, 645] width 24 height 13
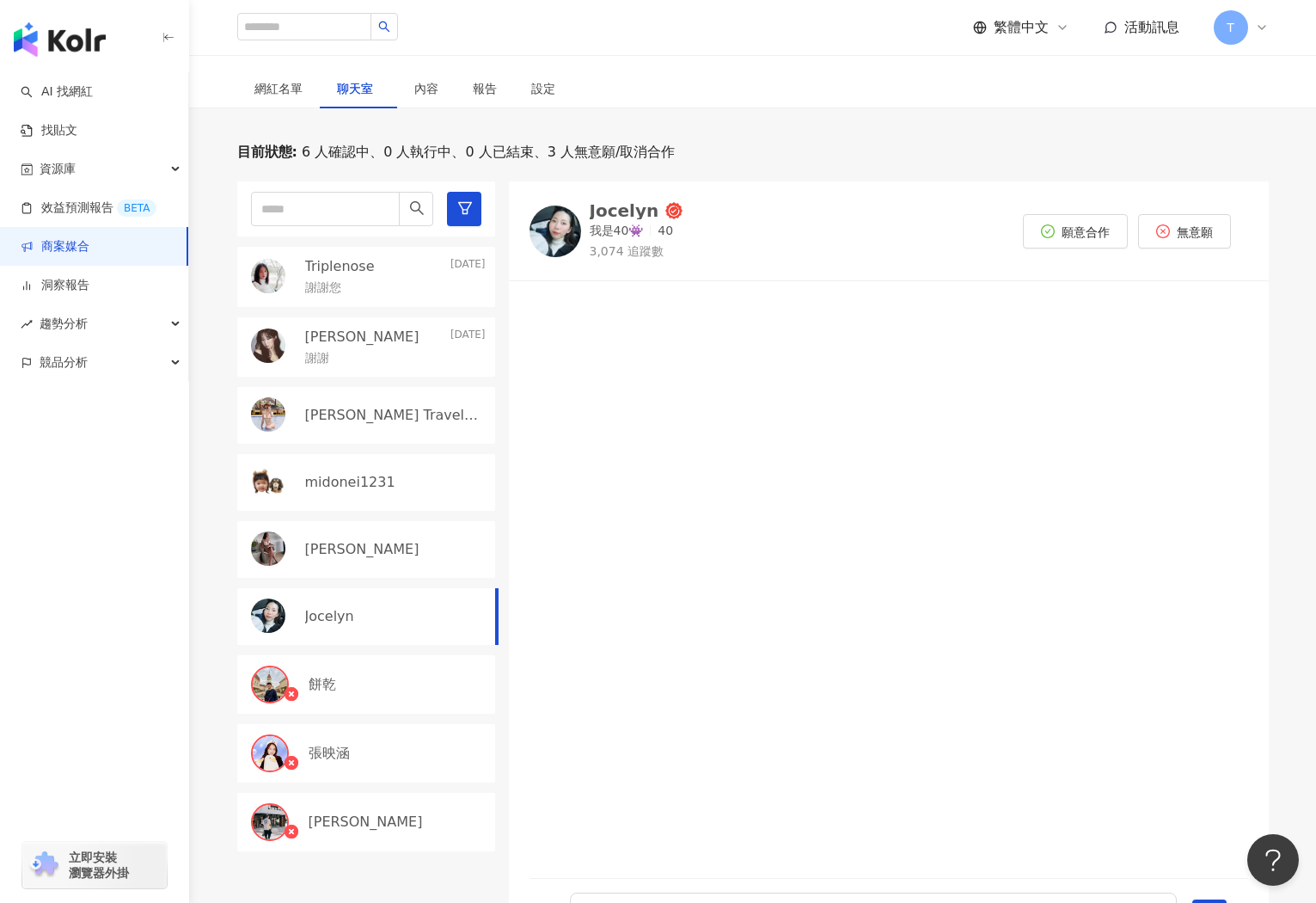
drag, startPoint x: 631, startPoint y: 858, endPoint x: 628, endPoint y: 868, distance: 10.4
click at [631, 858] on div at bounding box center [889, 579] width 760 height 576
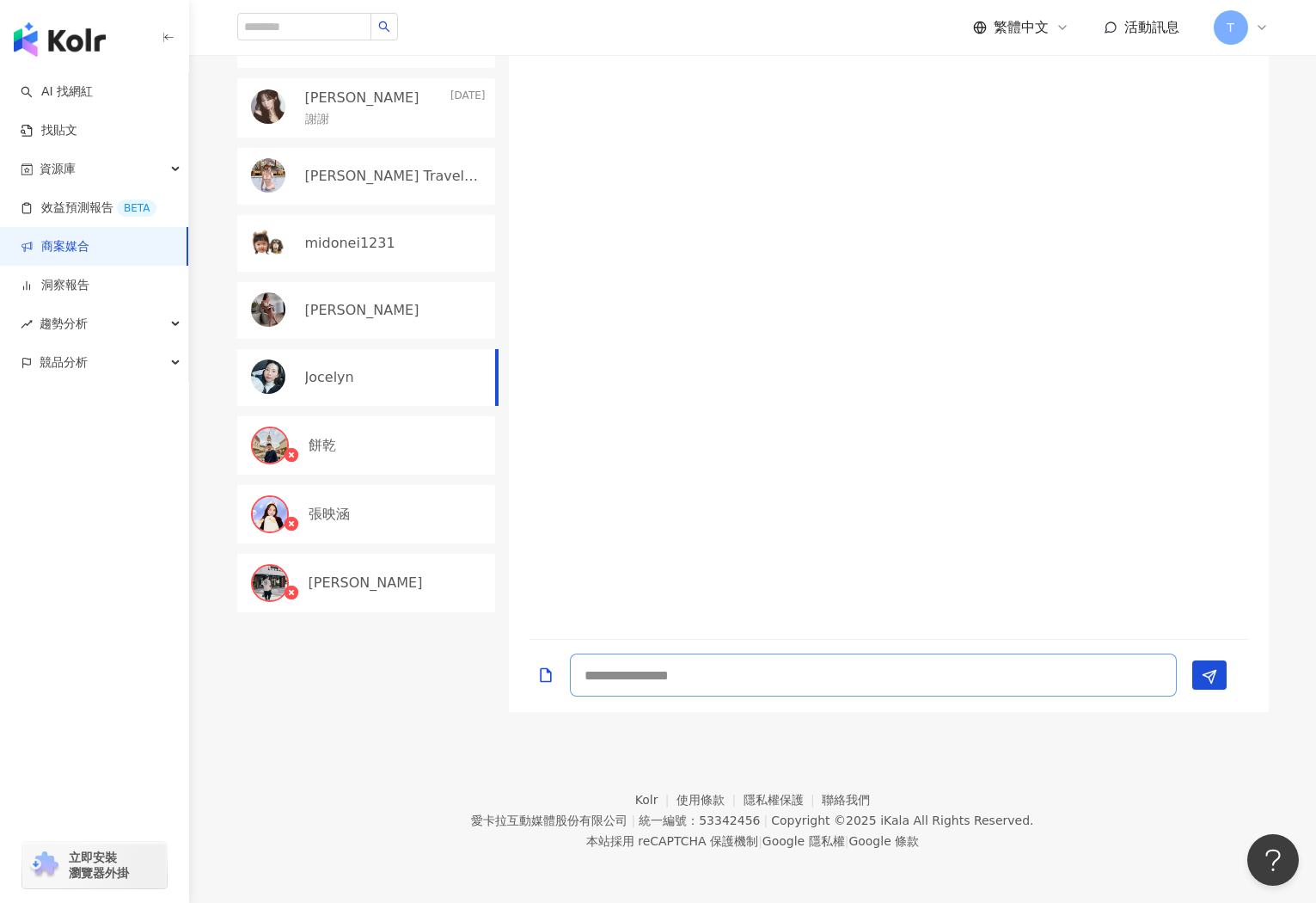
click at [725, 673] on textarea at bounding box center [873, 675] width 607 height 43
type textarea "*"
type textarea "**********"
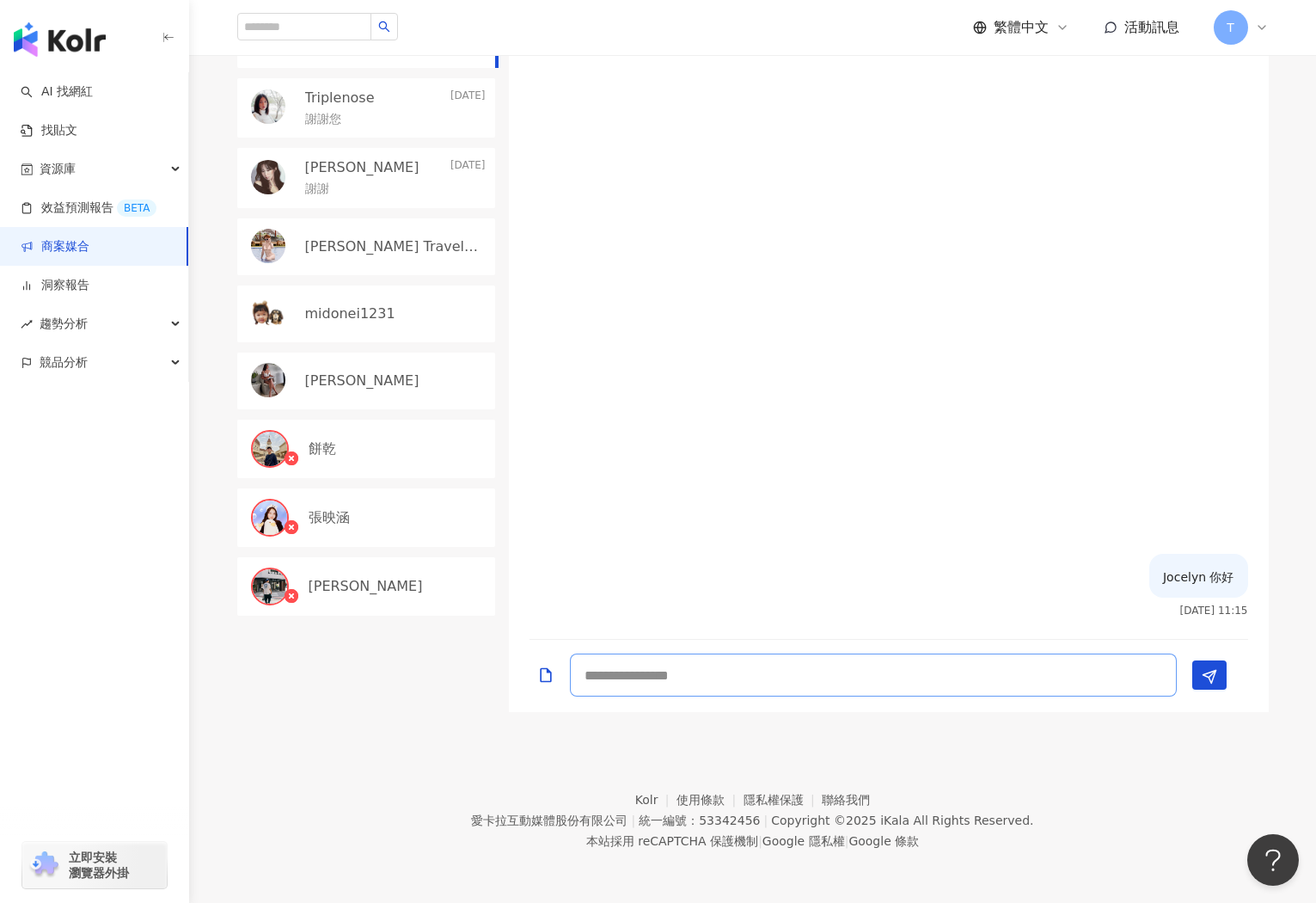
click at [719, 665] on textarea at bounding box center [873, 675] width 607 height 43
type textarea "**********"
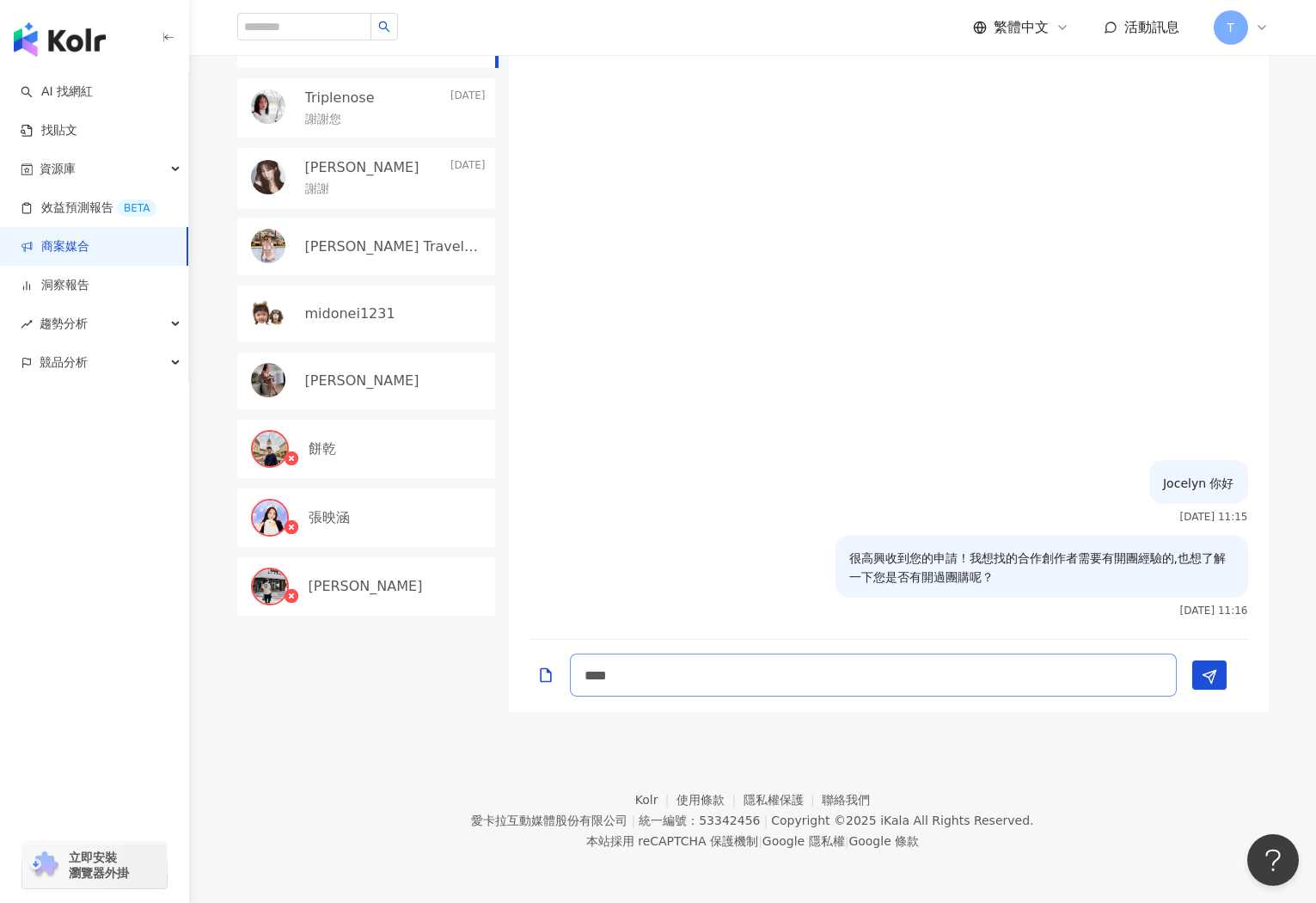
type textarea "**"
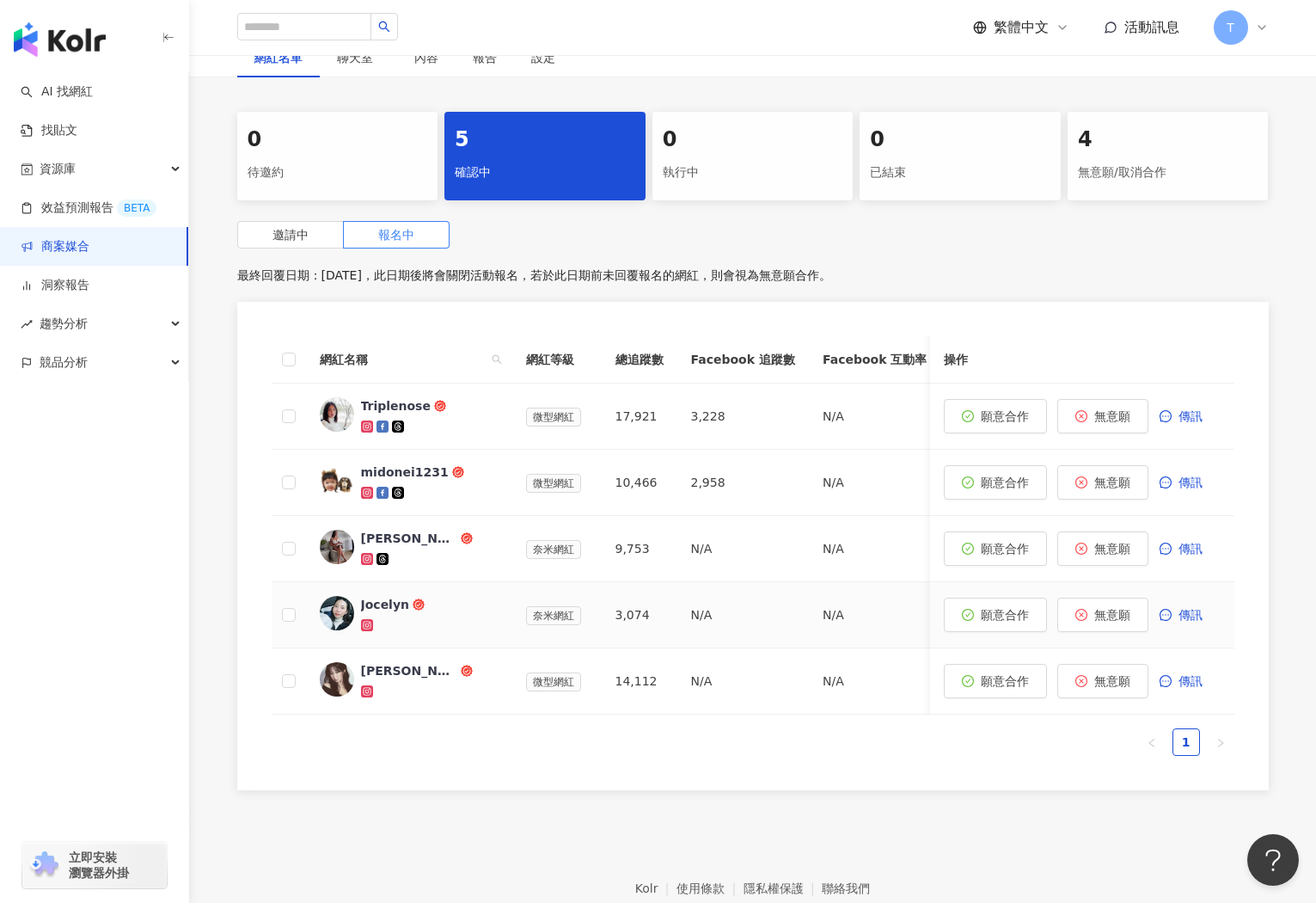
scroll to position [314, 0]
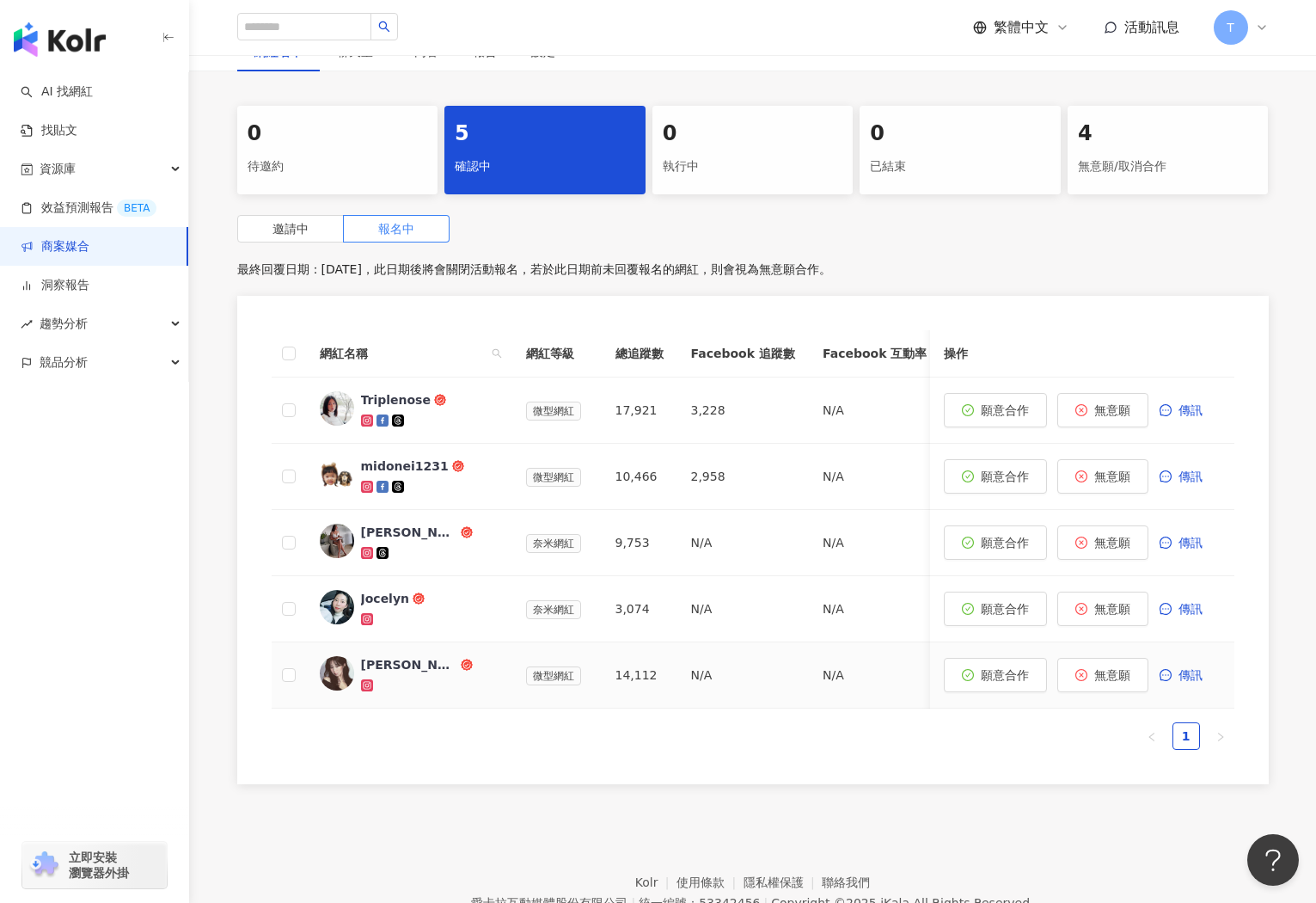
click at [396, 668] on div "Chieh Hsiang" at bounding box center [408, 664] width 96 height 17
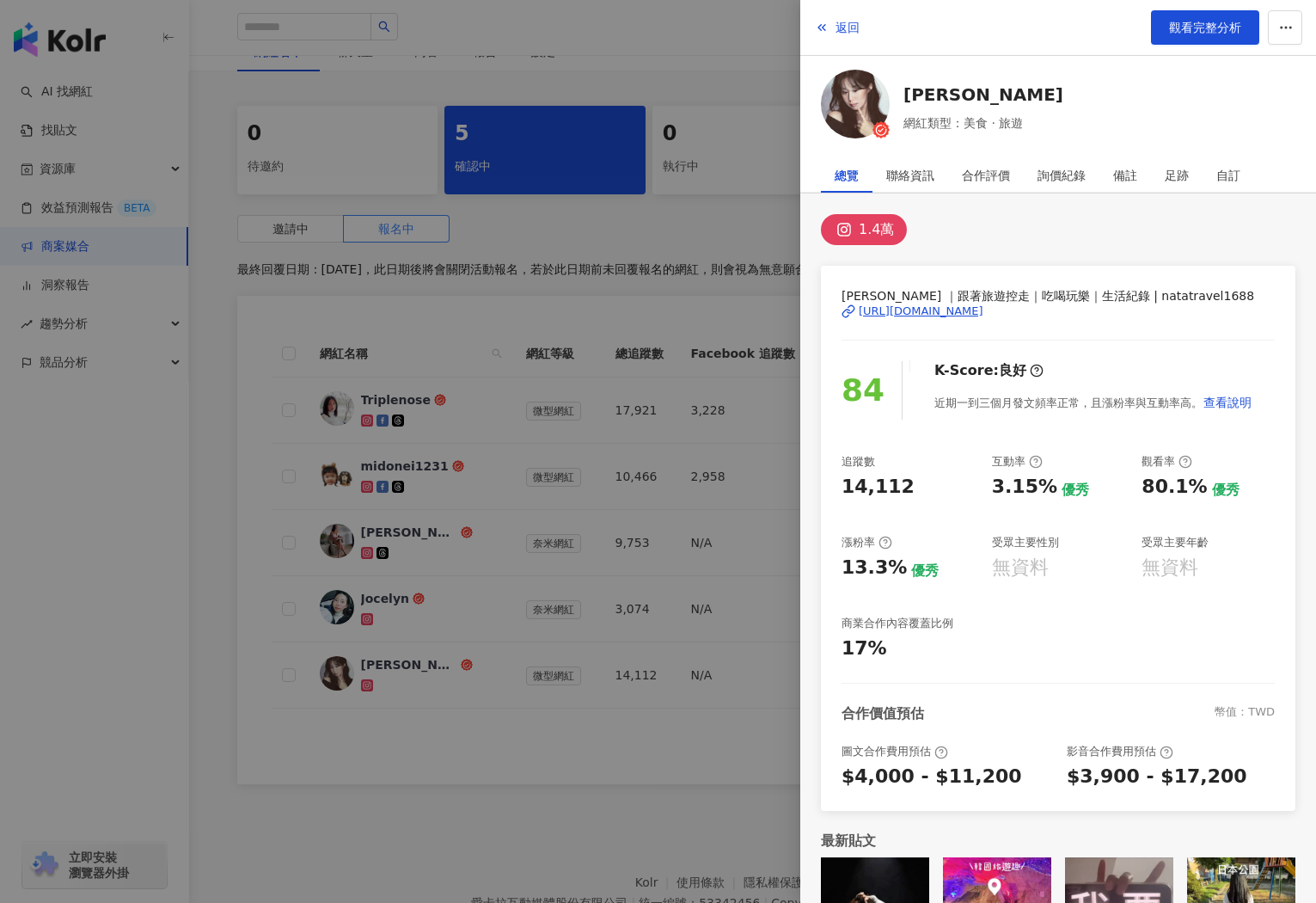
drag, startPoint x: 690, startPoint y: 738, endPoint x: 1274, endPoint y: 715, distance: 584.5
click at [694, 738] on div at bounding box center [658, 452] width 1316 height 903
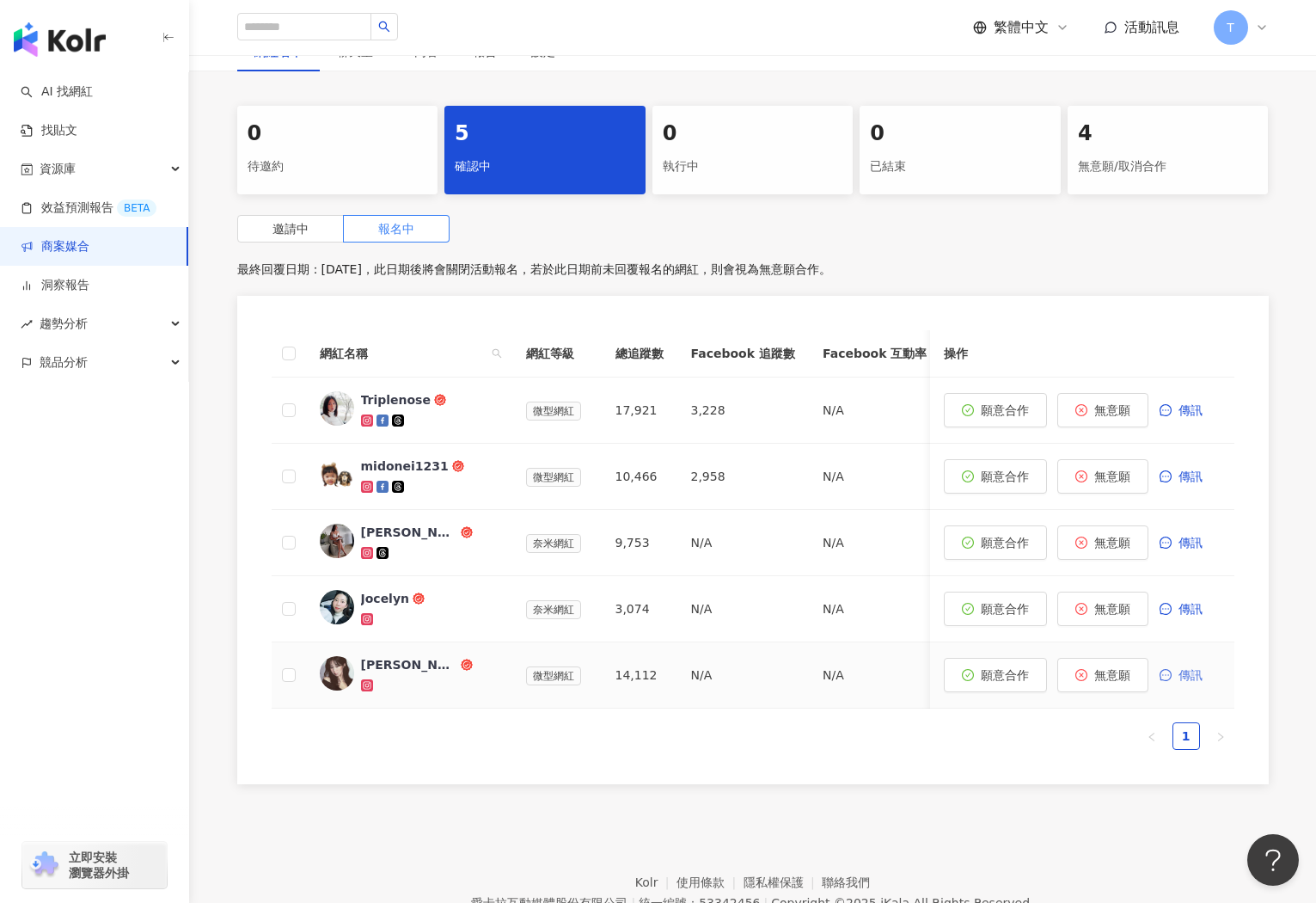
click at [1197, 671] on span "傳訊" at bounding box center [1191, 675] width 24 height 13
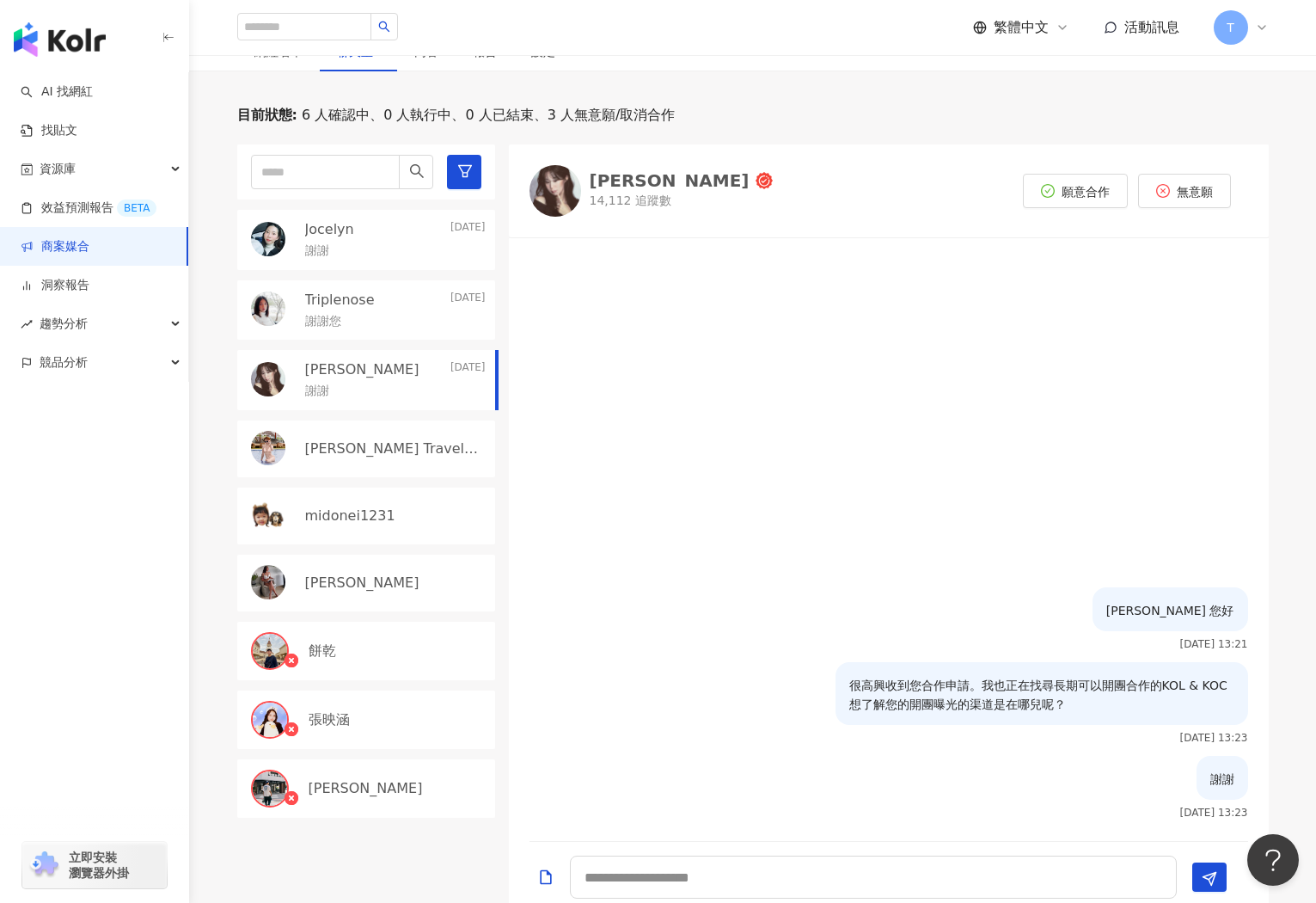
click at [619, 187] on div "Chieh Hsiang" at bounding box center [670, 180] width 160 height 17
click at [30, 249] on link "商案媒合" at bounding box center [55, 246] width 68 height 17
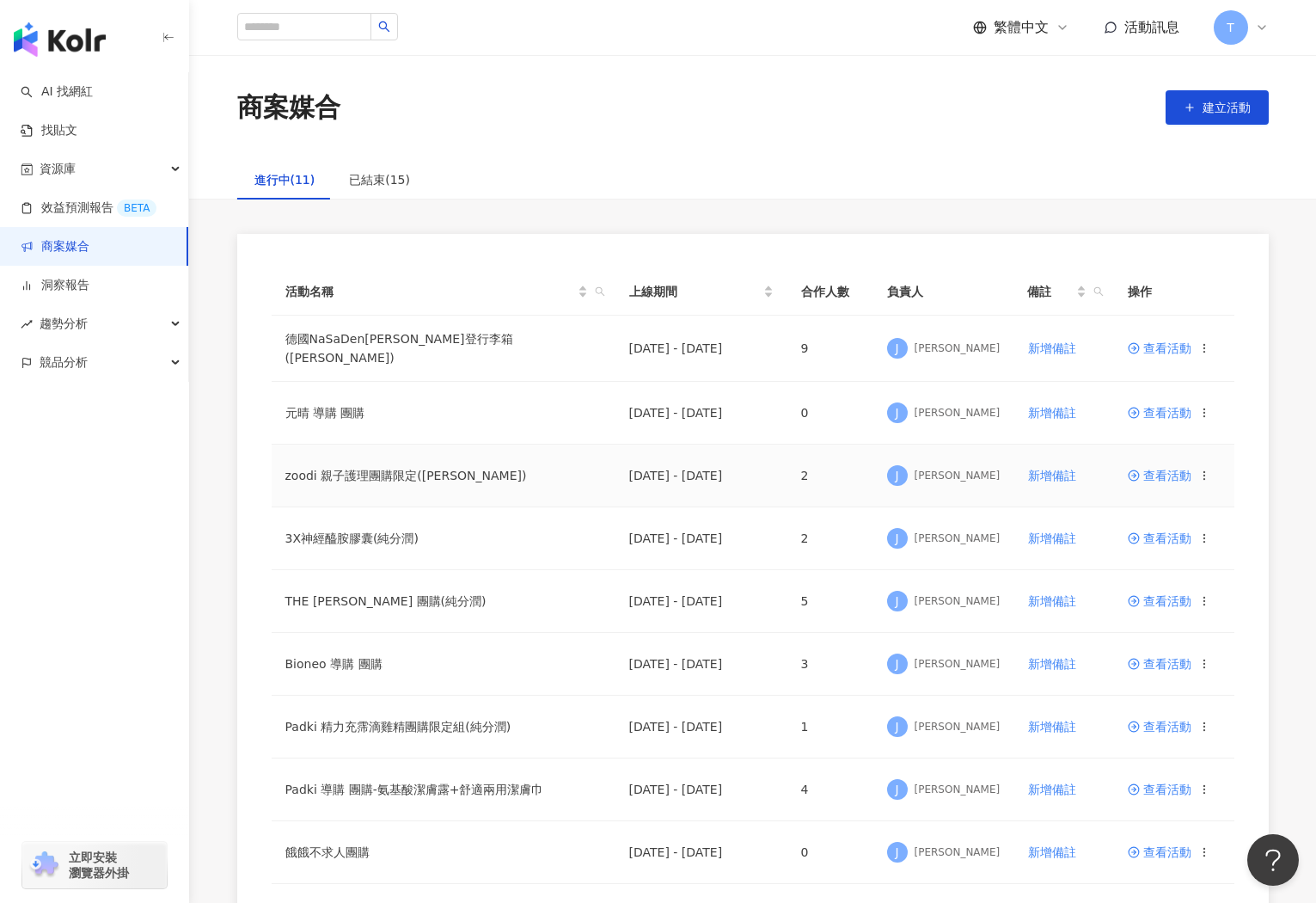
click at [1160, 475] on span "查看活動" at bounding box center [1159, 475] width 64 height 12
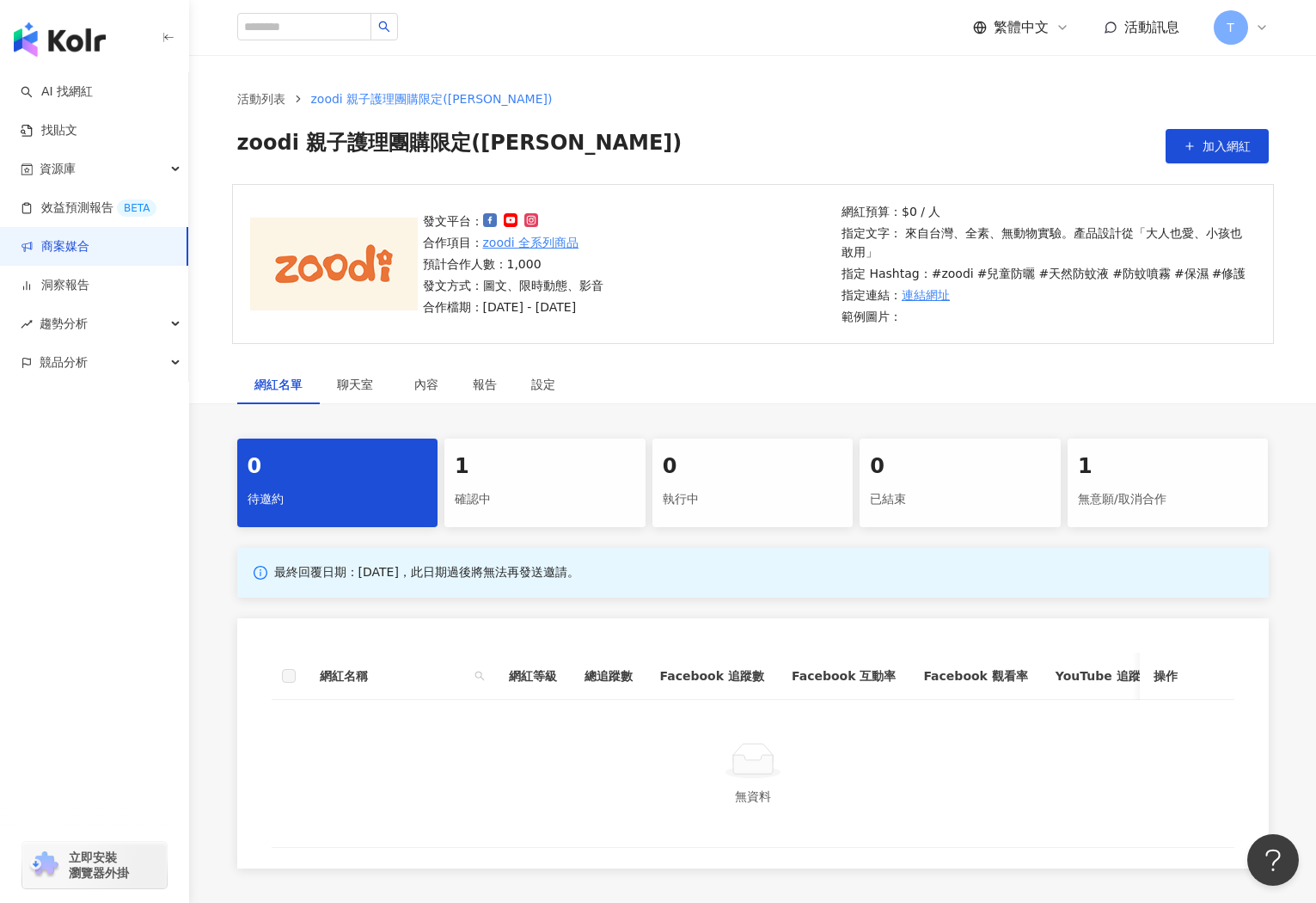
click at [560, 473] on div "1" at bounding box center [545, 467] width 181 height 30
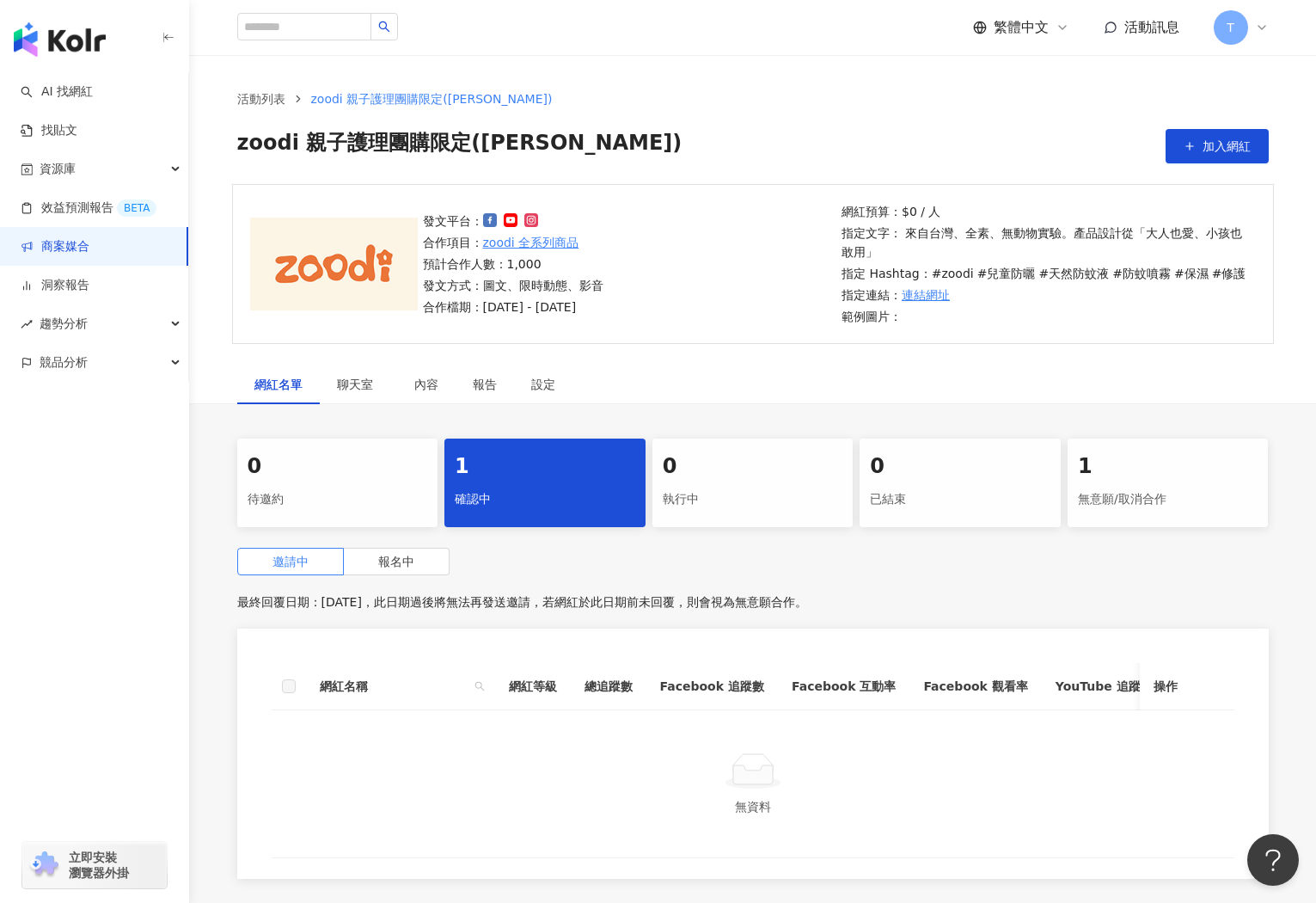
drag, startPoint x: 403, startPoint y: 560, endPoint x: 466, endPoint y: 570, distance: 63.8
click at [403, 560] on span "報名中" at bounding box center [397, 561] width 36 height 13
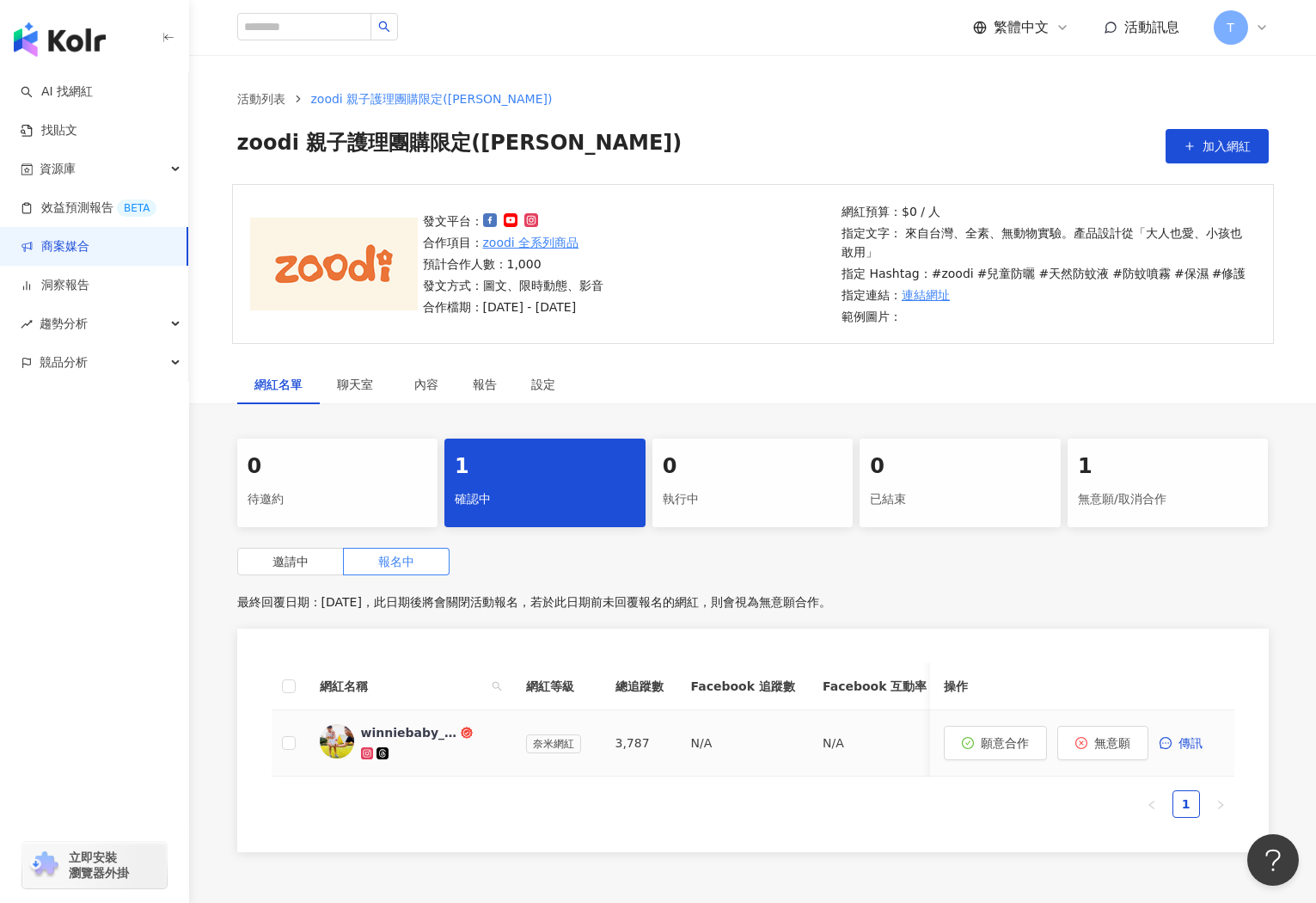
click at [411, 731] on div "winniebaby_0402" at bounding box center [408, 732] width 96 height 17
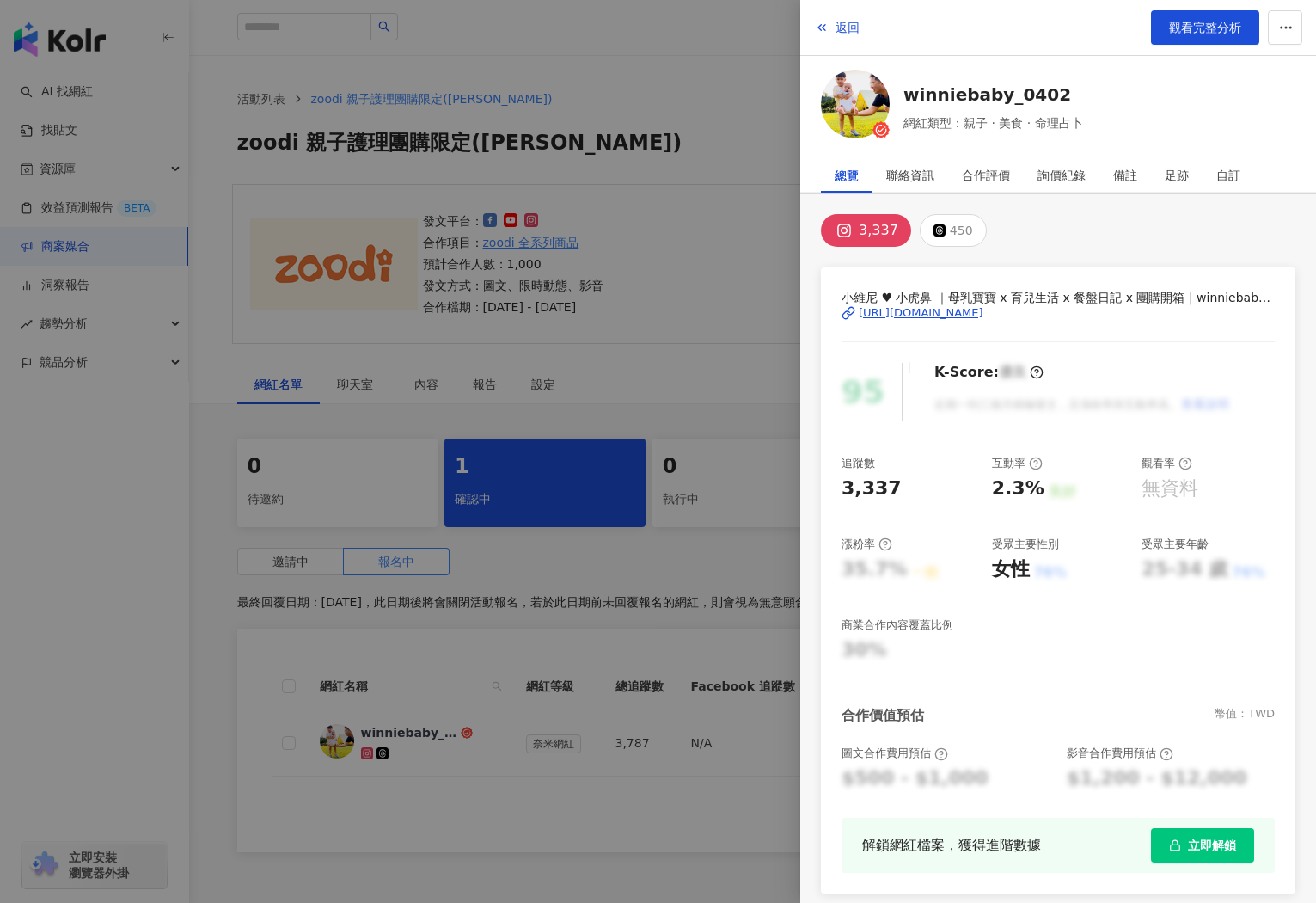
click at [969, 313] on div "[URL][DOMAIN_NAME]" at bounding box center [921, 312] width 125 height 15
click at [862, 95] on img at bounding box center [855, 103] width 68 height 68
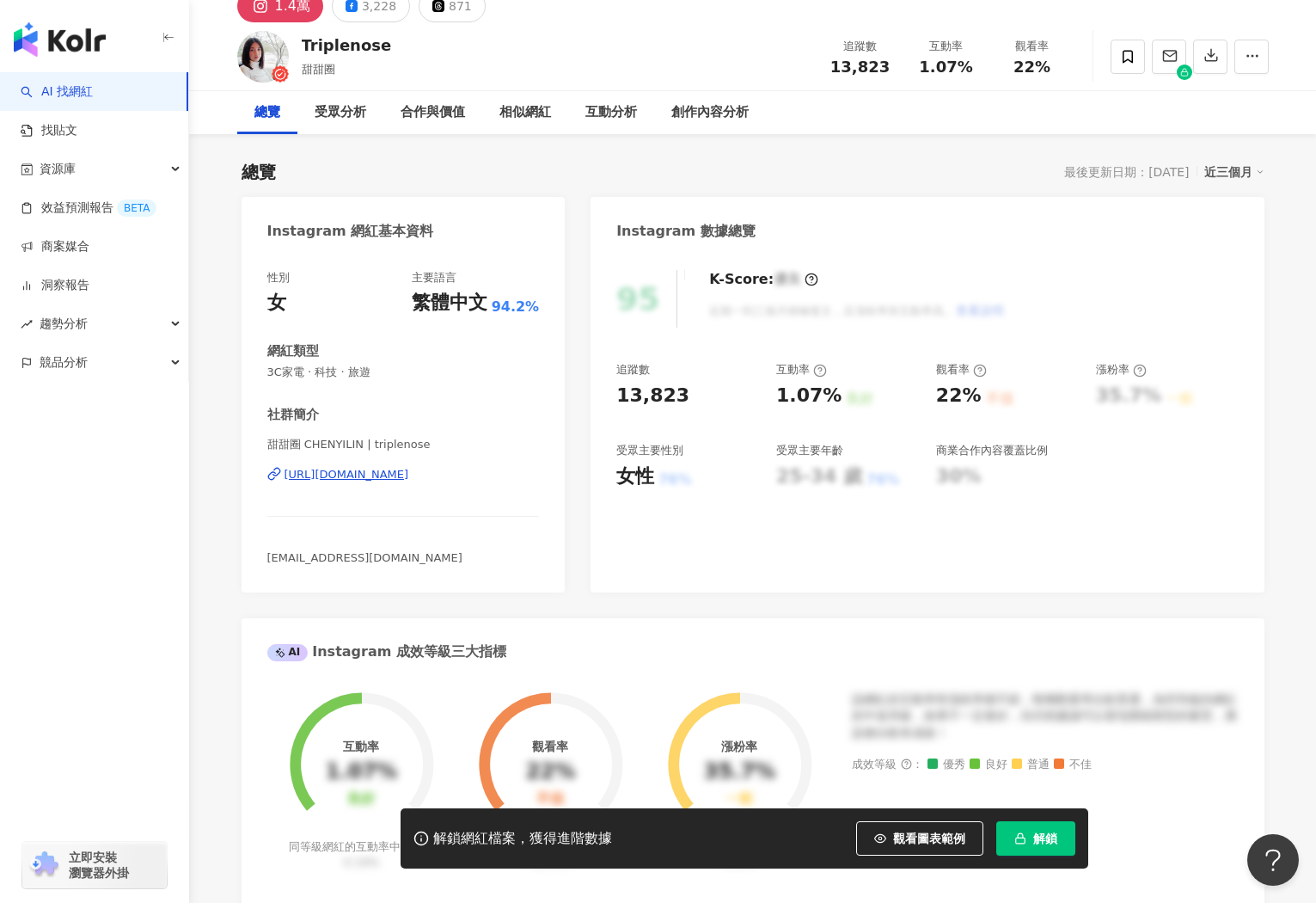
scroll to position [107, 0]
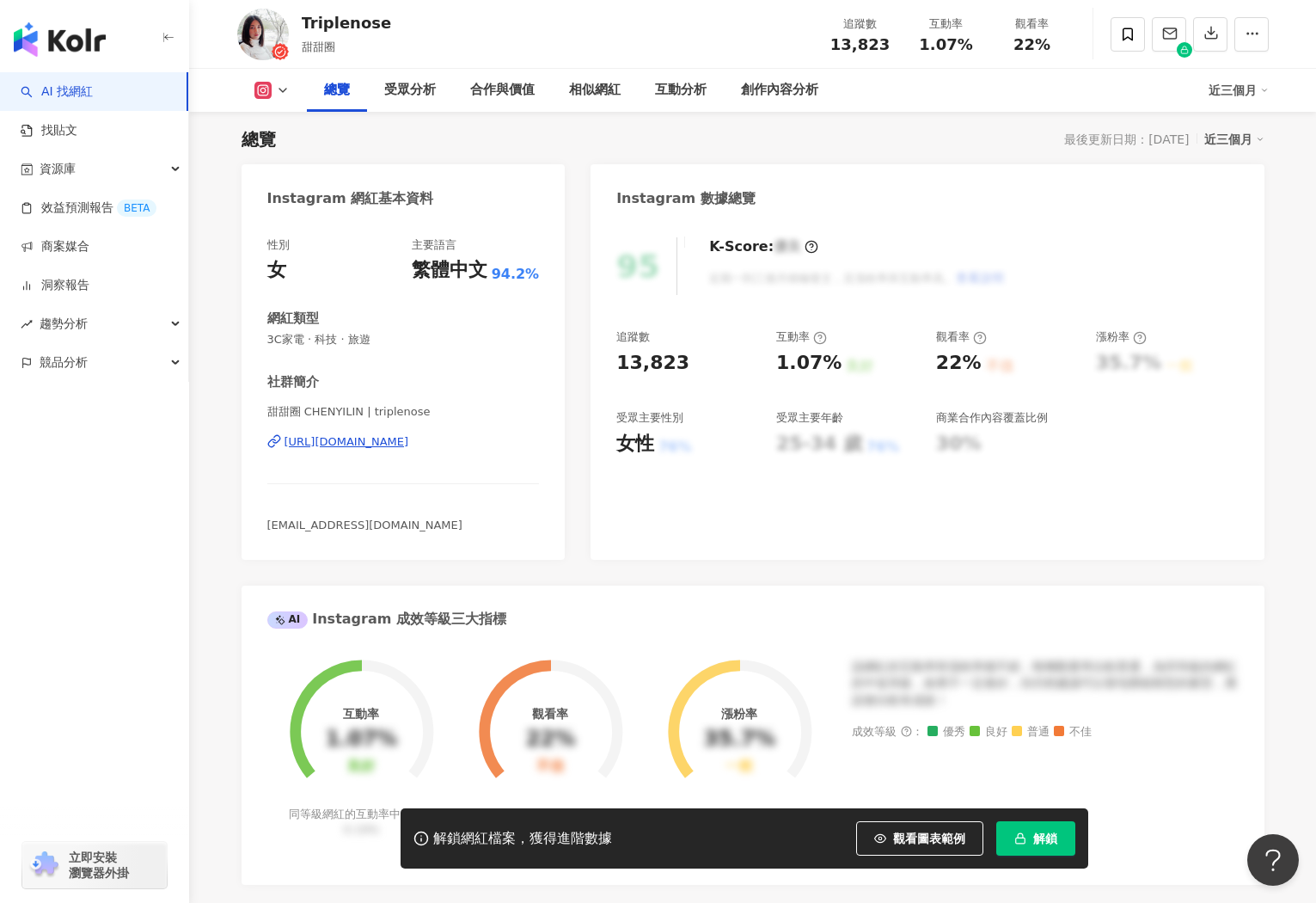
click at [409, 444] on div "https://www.instagram.com/triplenose/" at bounding box center [346, 442] width 125 height 15
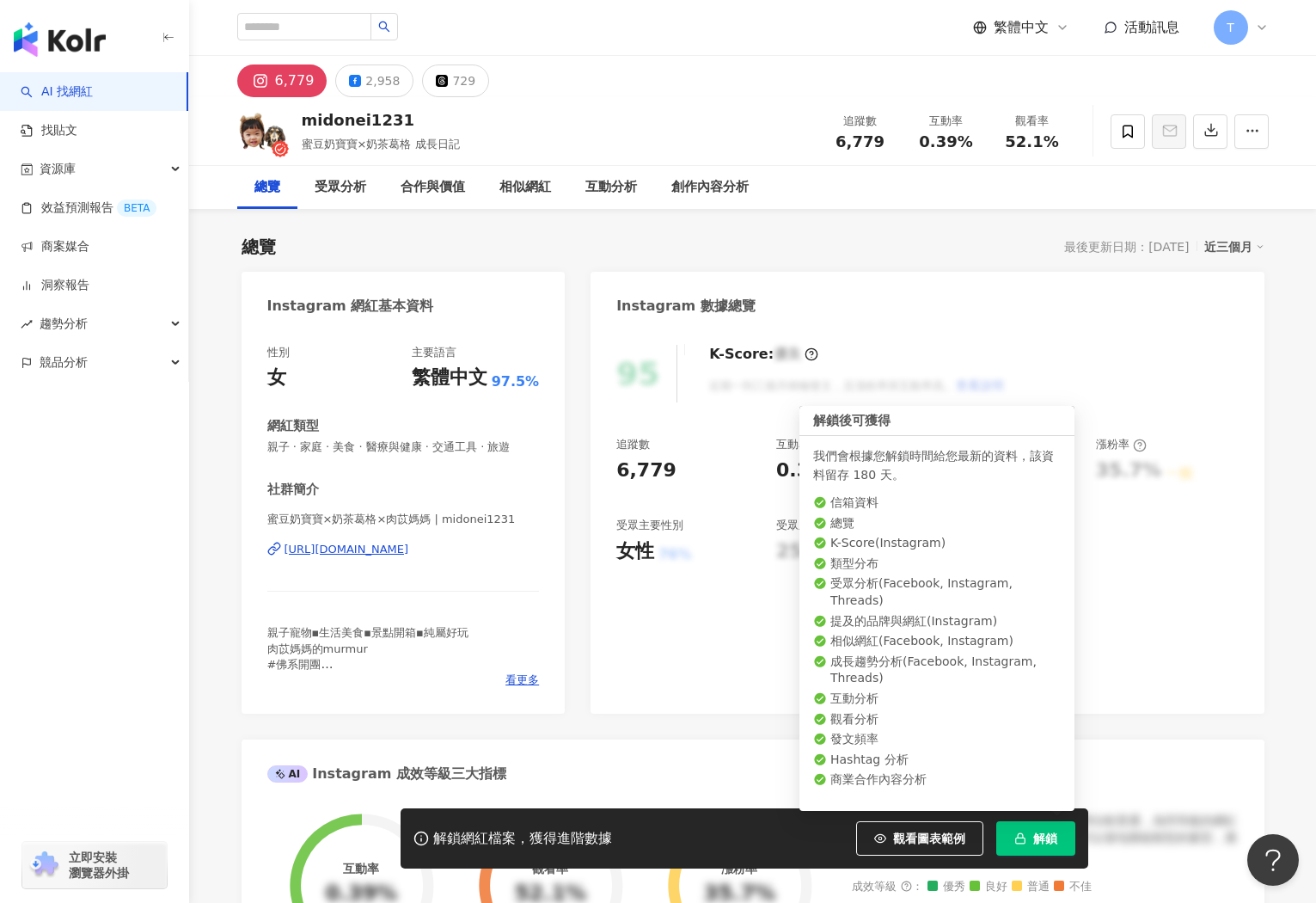
click at [1039, 849] on button "解鎖" at bounding box center [1036, 838] width 79 height 34
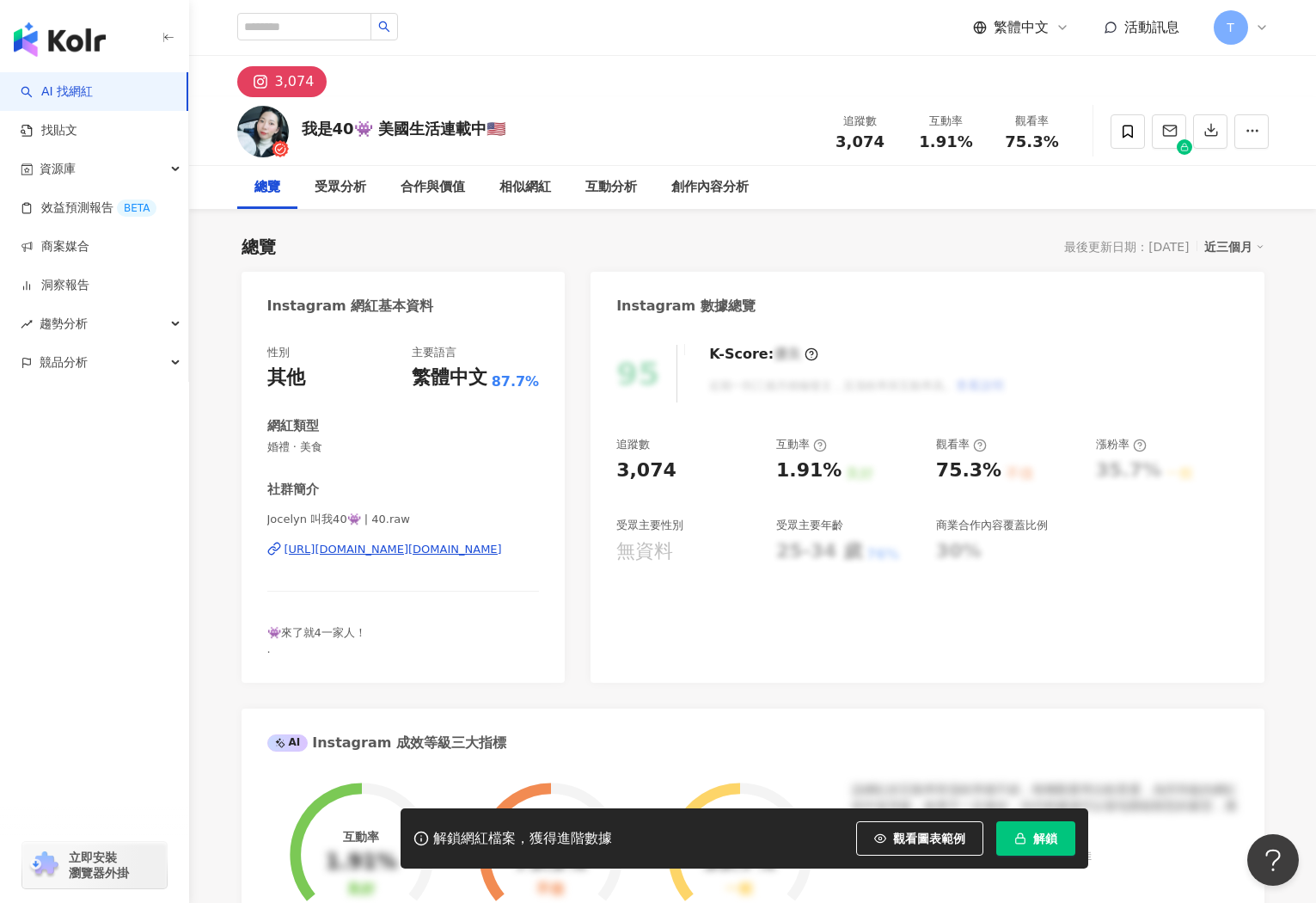
click at [384, 543] on div "[URL][DOMAIN_NAME][DOMAIN_NAME]" at bounding box center [393, 549] width 218 height 15
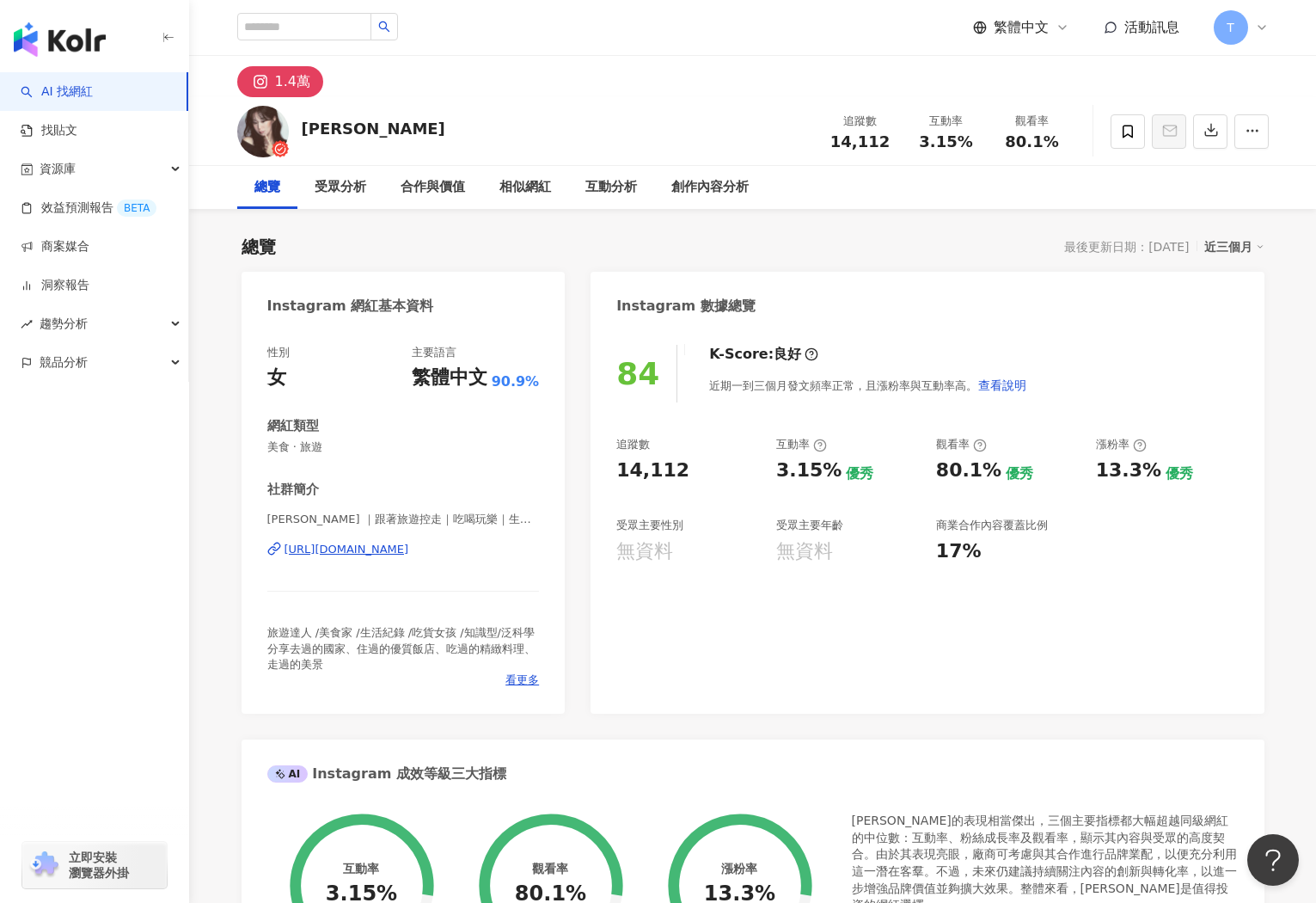
click at [434, 561] on div "[PERSON_NAME] ｜跟著旅遊控走｜吃喝玩樂｜生活紀錄 | natatravel1688 [URL][DOMAIN_NAME]" at bounding box center [403, 562] width 273 height 101
click at [409, 554] on div "[URL][DOMAIN_NAME]" at bounding box center [346, 549] width 125 height 15
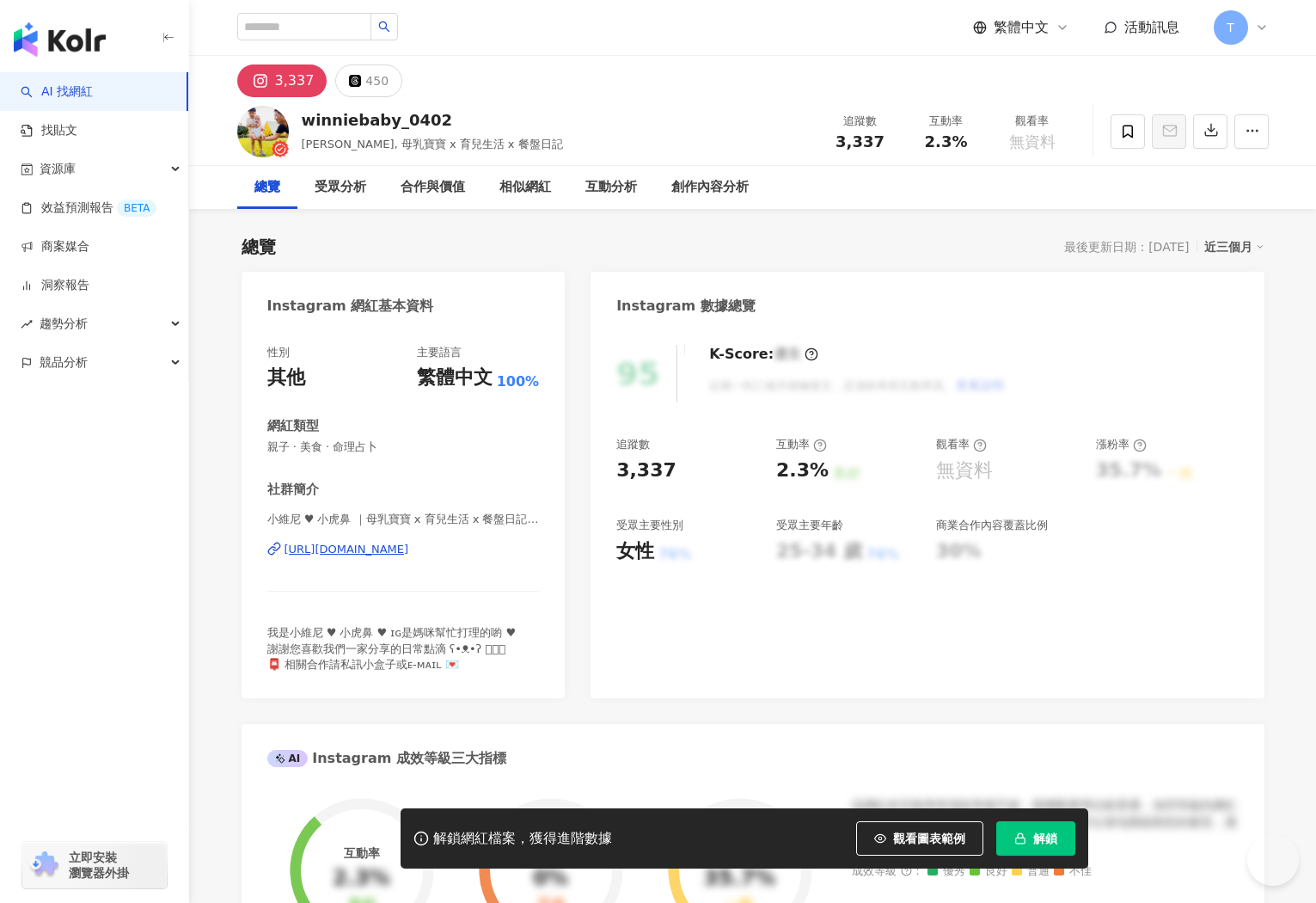
click at [1053, 837] on span "解鎖" at bounding box center [1045, 837] width 24 height 13
